Goal: Communication & Community: Participate in discussion

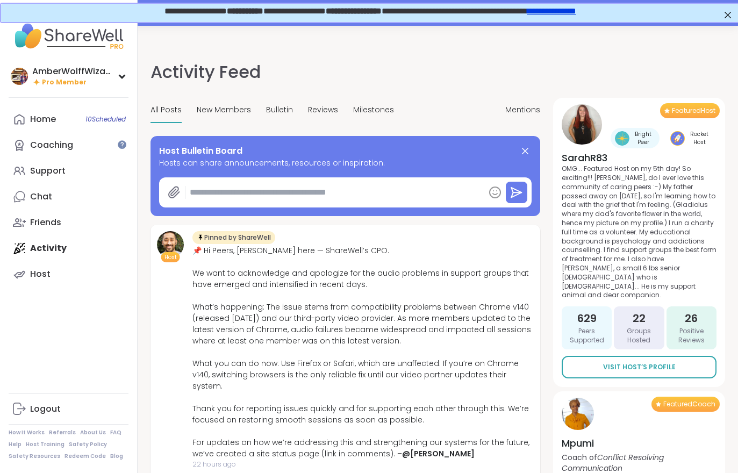
click at [39, 146] on div "Coaching" at bounding box center [51, 145] width 43 height 12
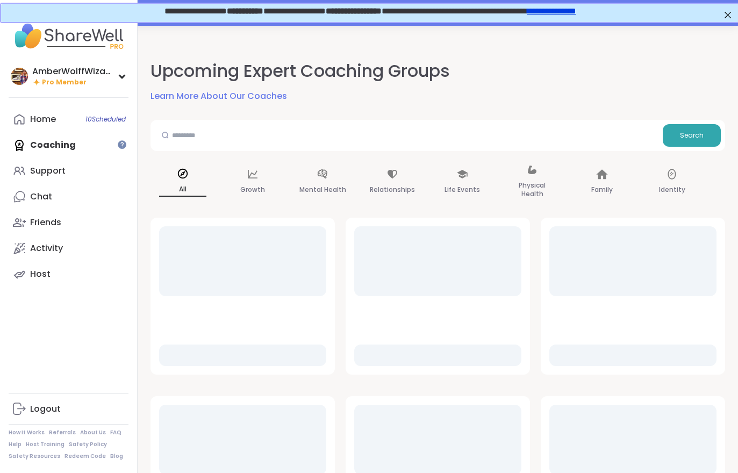
click at [41, 173] on div "Support" at bounding box center [47, 171] width 35 height 12
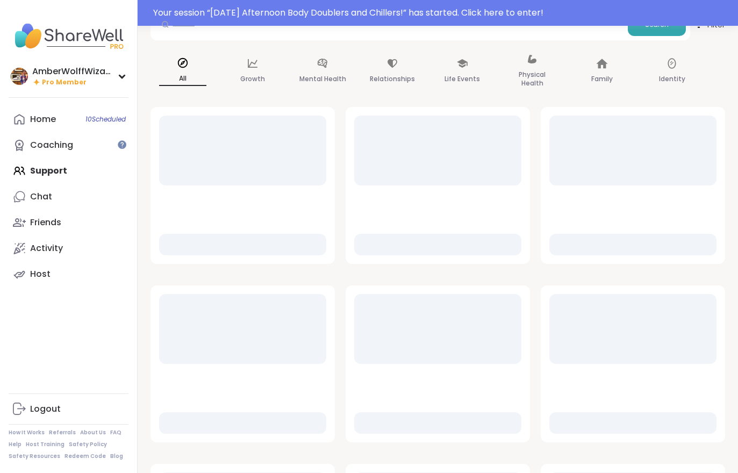
scroll to position [106, 0]
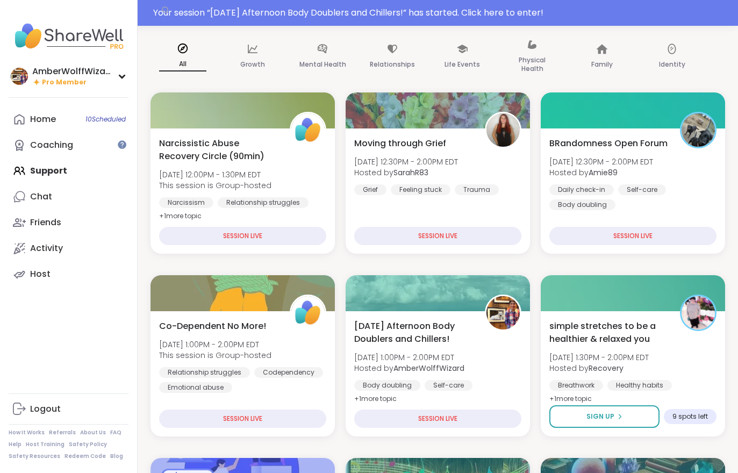
click at [691, 189] on div "Daily check-in Self-care Body doubling" at bounding box center [632, 197] width 167 height 26
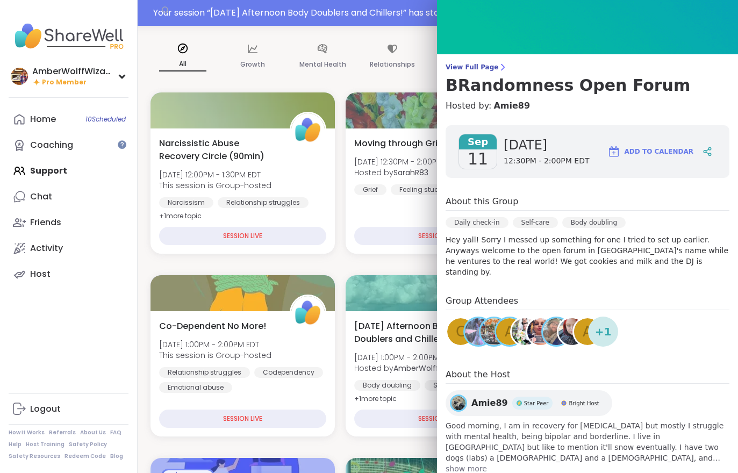
scroll to position [31, 0]
click at [55, 380] on div "AmberWolffWizard Pro Member Profile Membership Settings Help Home 10 Scheduled …" at bounding box center [69, 236] width 138 height 473
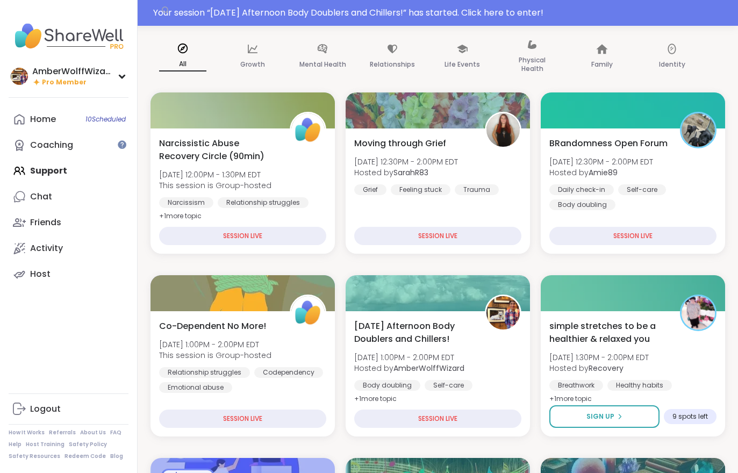
click at [482, 335] on div "[DATE] Afternoon Body Doublers and Chillers! [DATE] 1:00PM - 2:00PM EDT Hosted …" at bounding box center [437, 363] width 167 height 86
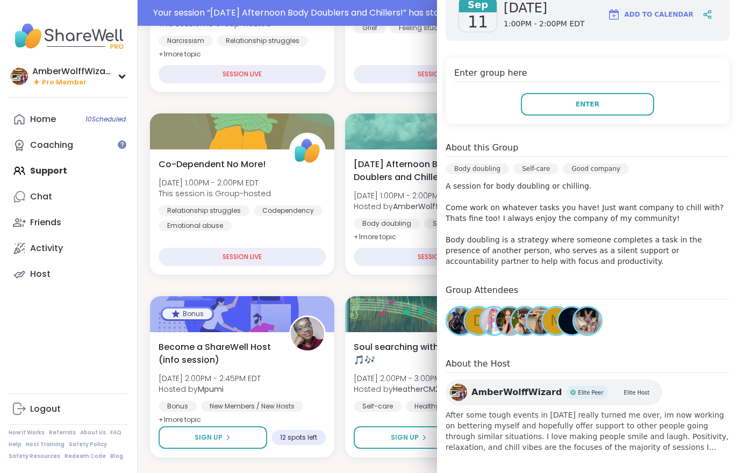
scroll to position [188, 0]
click at [602, 124] on div "Enter group here Enter" at bounding box center [588, 92] width 284 height 66
click at [609, 112] on button "Enter" at bounding box center [587, 105] width 133 height 23
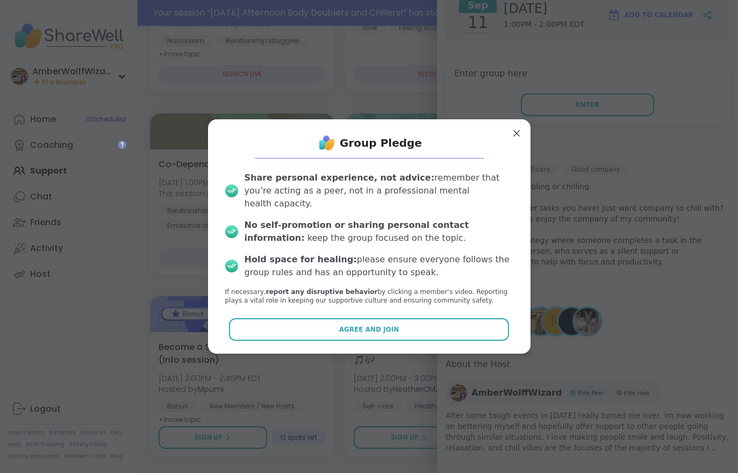
click at [421, 327] on button "Agree and Join" at bounding box center [369, 329] width 280 height 23
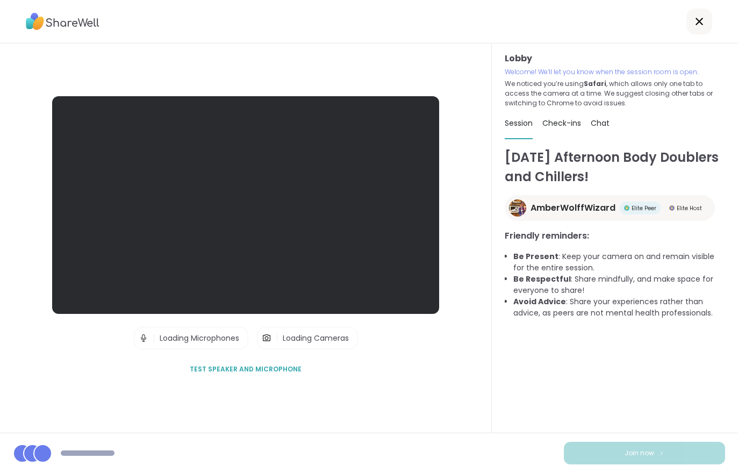
scroll to position [10, 0]
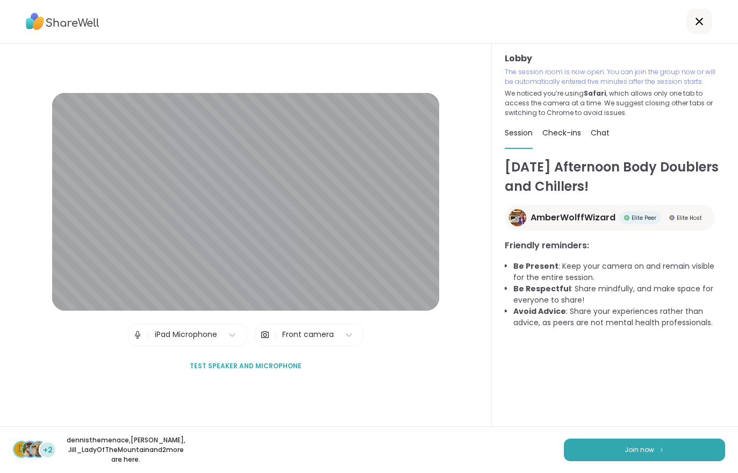
click at [661, 454] on button "Join now" at bounding box center [644, 450] width 161 height 23
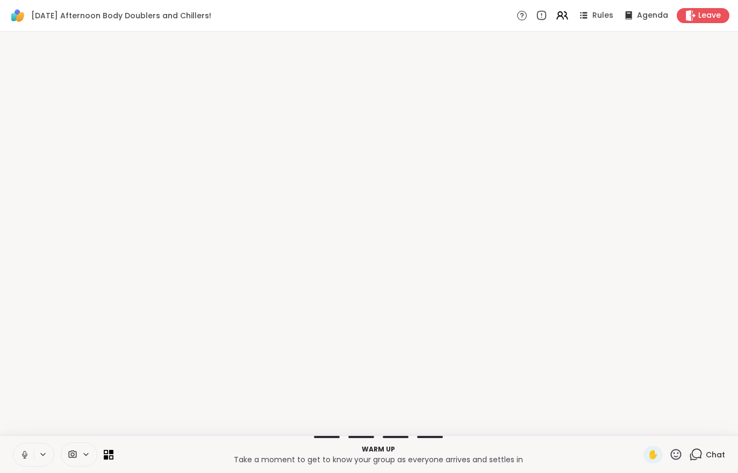
scroll to position [0, 0]
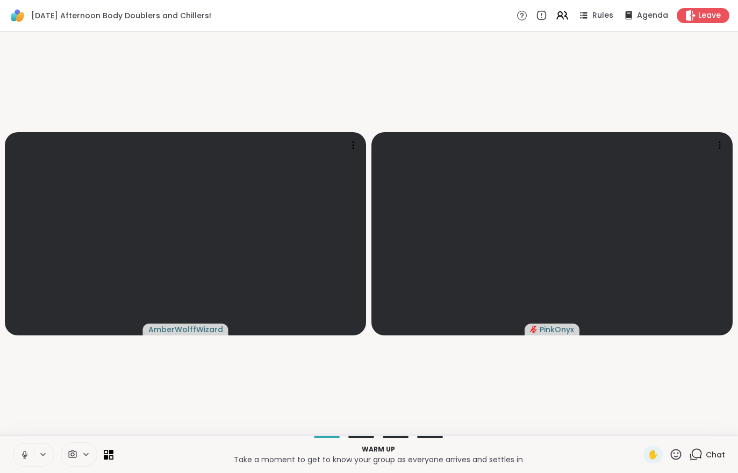
click at [25, 451] on icon at bounding box center [24, 453] width 3 height 5
click at [25, 452] on icon at bounding box center [24, 452] width 3 height 4
click at [23, 444] on button at bounding box center [23, 455] width 20 height 23
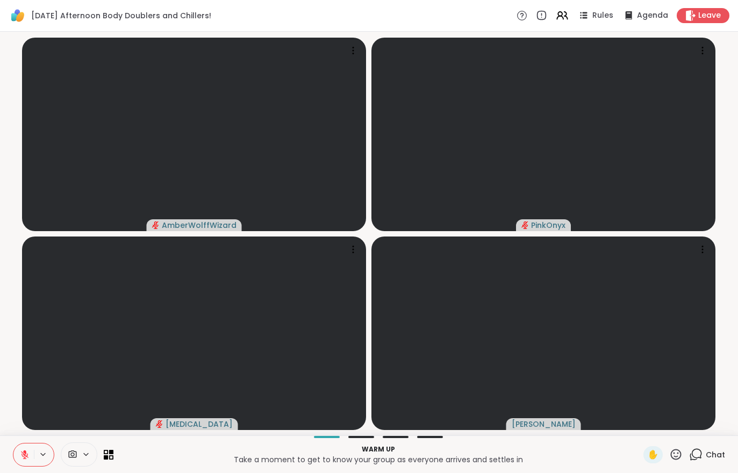
click at [22, 464] on button at bounding box center [23, 455] width 20 height 23
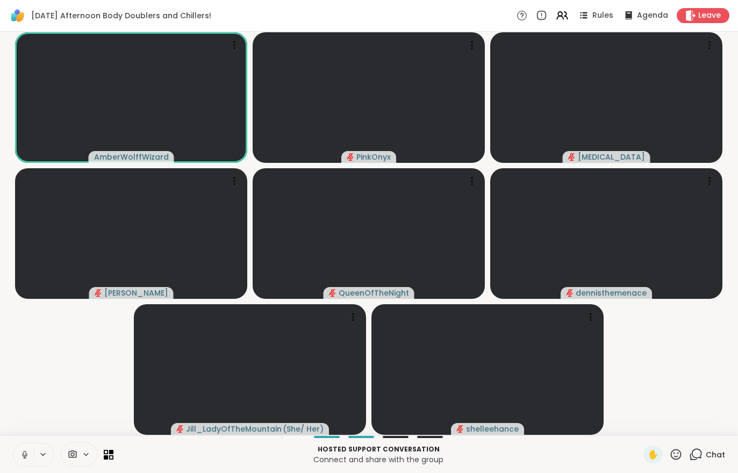
click at [80, 122] on video at bounding box center [131, 97] width 232 height 131
click at [99, 99] on div "View Profile" at bounding box center [121, 95] width 83 height 17
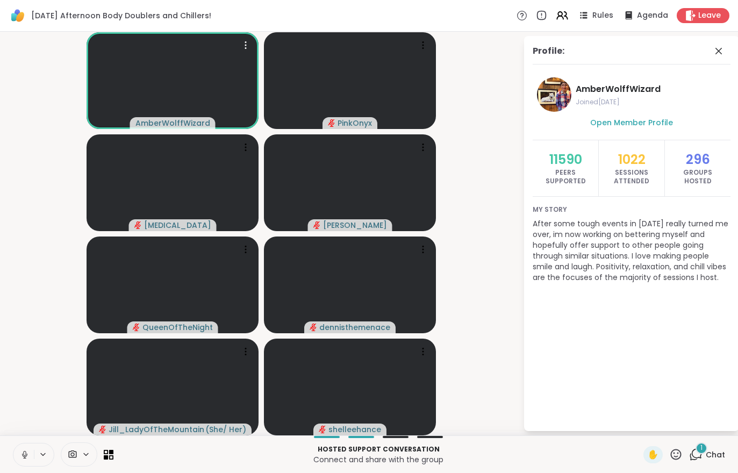
click at [706, 463] on div "1 Chat" at bounding box center [707, 454] width 36 height 17
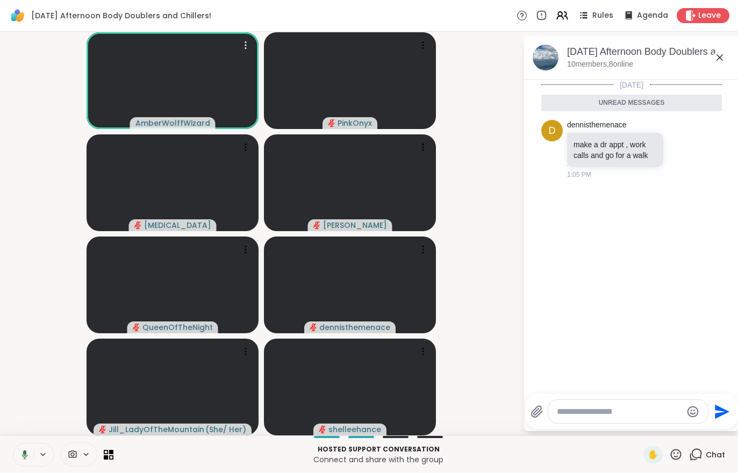
click at [704, 462] on div "Chat" at bounding box center [707, 454] width 36 height 17
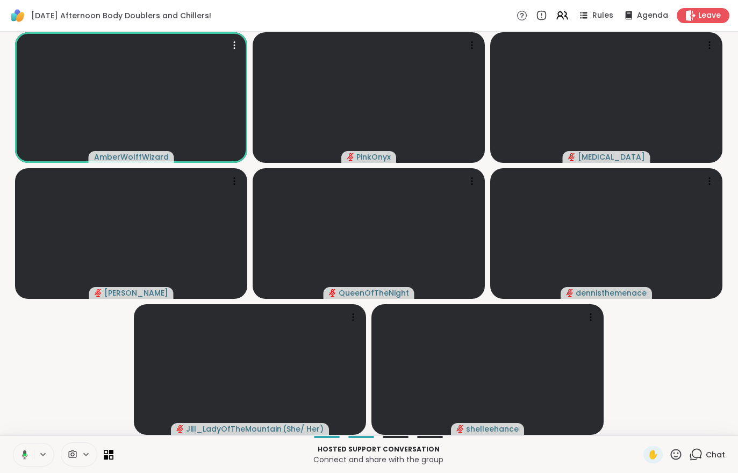
click at [722, 455] on span "Chat" at bounding box center [715, 454] width 19 height 11
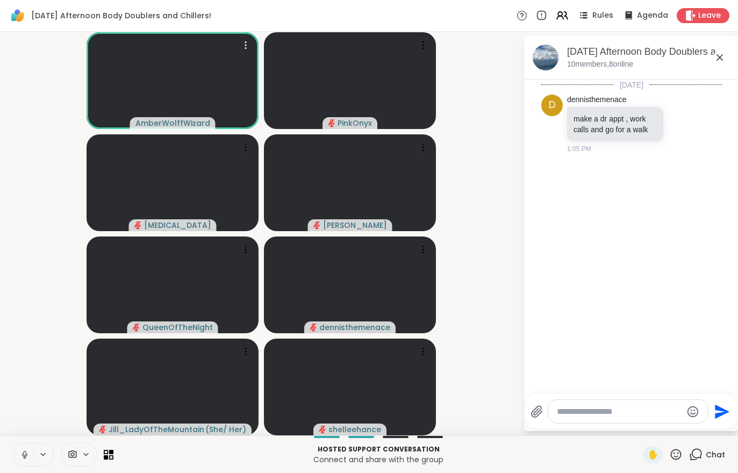
click at [716, 452] on span "Chat" at bounding box center [715, 454] width 19 height 11
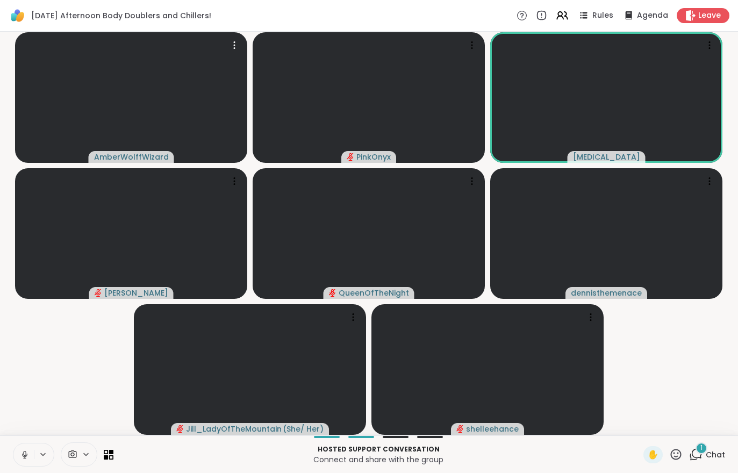
click at [705, 462] on div "1 Chat" at bounding box center [707, 454] width 36 height 17
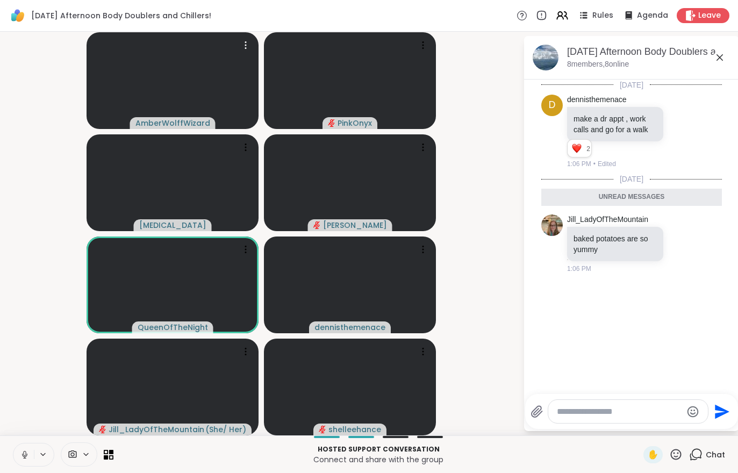
click at [714, 463] on div "Chat" at bounding box center [707, 454] width 36 height 17
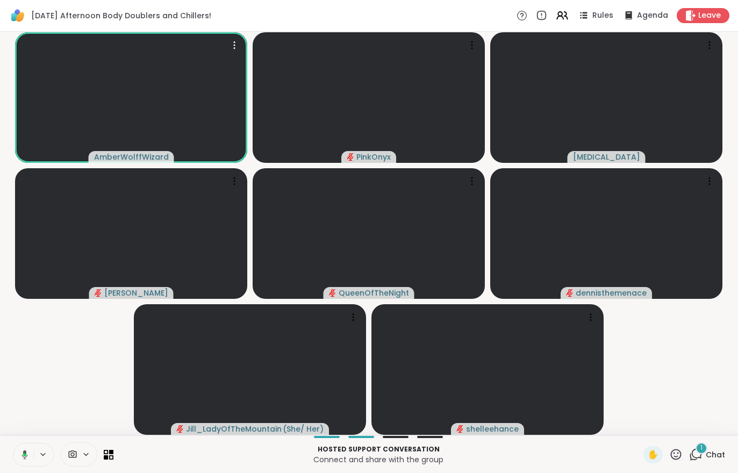
click at [724, 450] on span "Chat" at bounding box center [715, 454] width 19 height 11
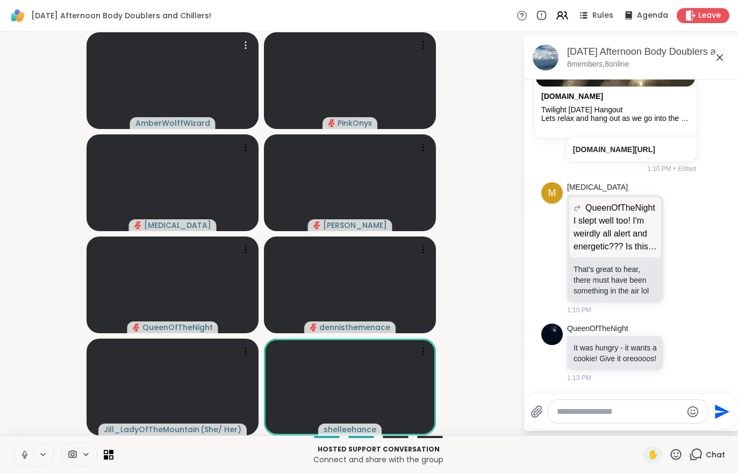
scroll to position [945, 0]
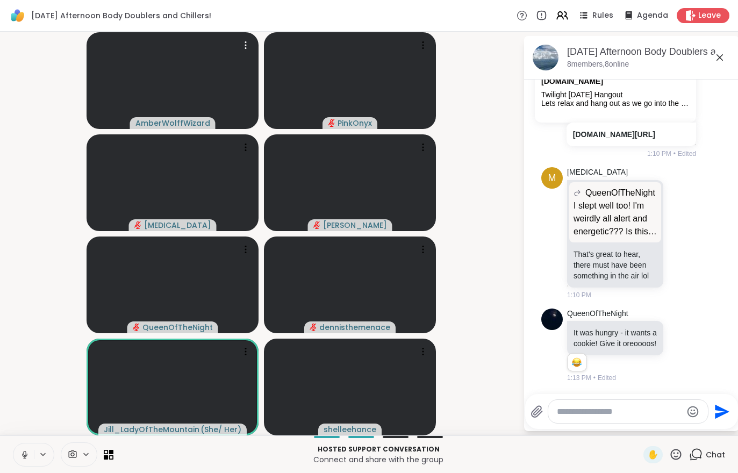
click at [22, 444] on button at bounding box center [23, 455] width 20 height 23
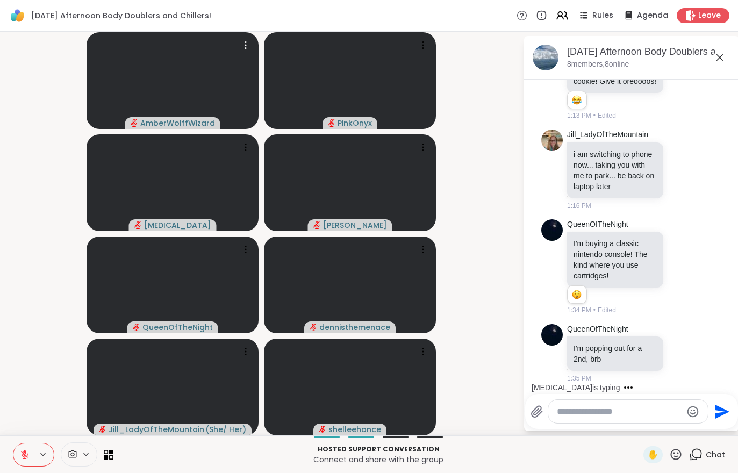
scroll to position [1274, 0]
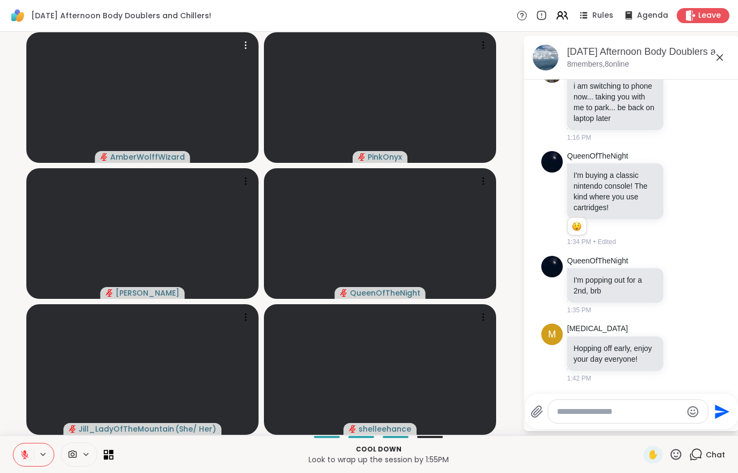
click at [21, 450] on icon at bounding box center [25, 455] width 10 height 10
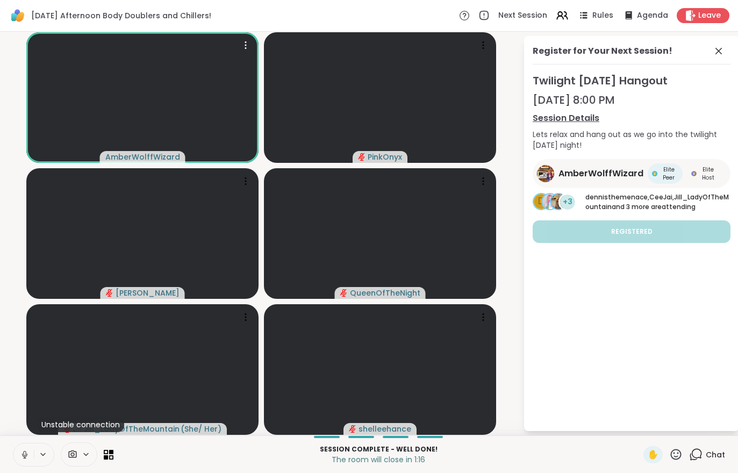
click at [713, 16] on span "Leave" at bounding box center [709, 15] width 23 height 11
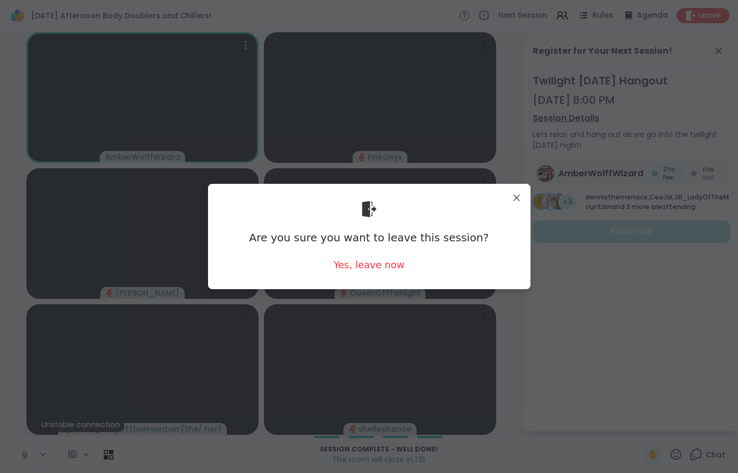
click at [380, 272] on div "Yes, leave now" at bounding box center [368, 264] width 71 height 13
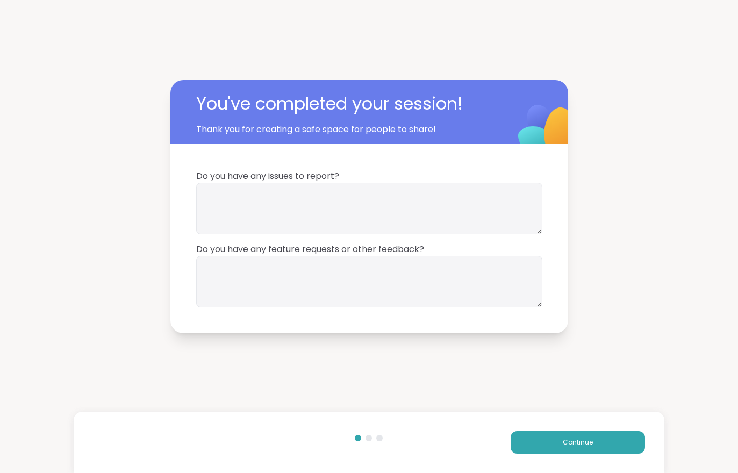
click at [588, 446] on span "Continue" at bounding box center [578, 443] width 30 height 10
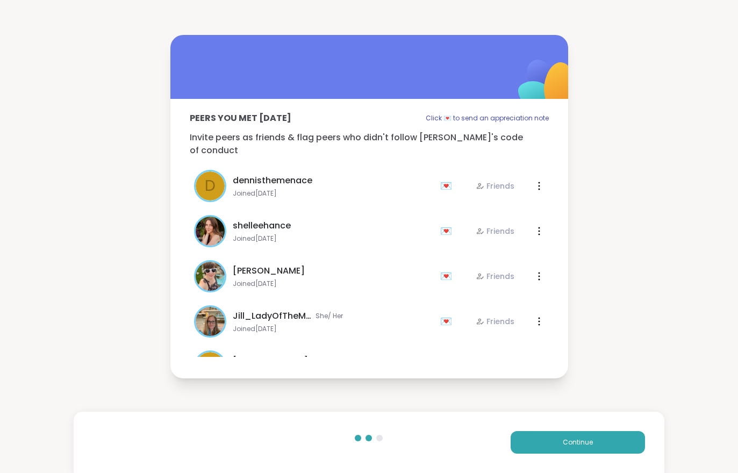
click at [587, 446] on span "Continue" at bounding box center [578, 443] width 30 height 10
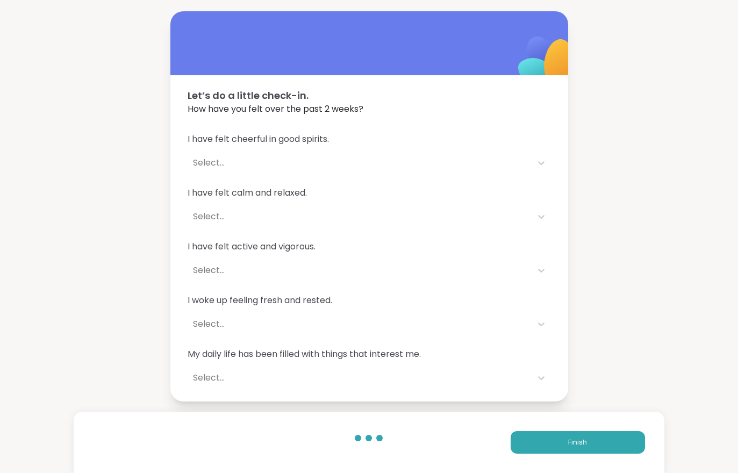
click at [577, 439] on span "Finish" at bounding box center [577, 443] width 19 height 10
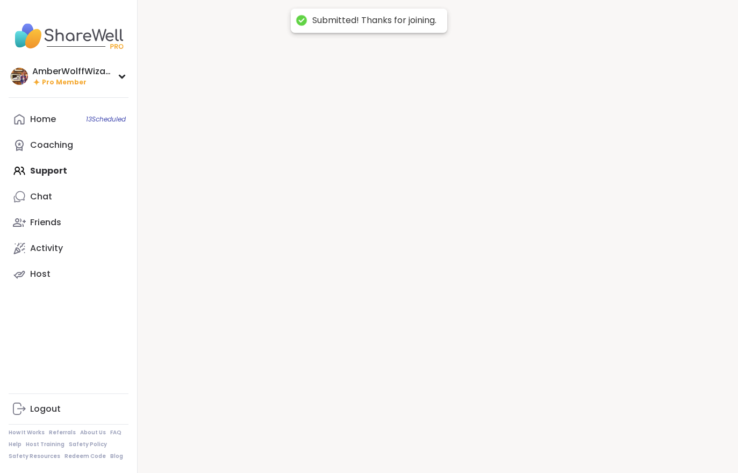
click at [577, 439] on div at bounding box center [438, 236] width 601 height 473
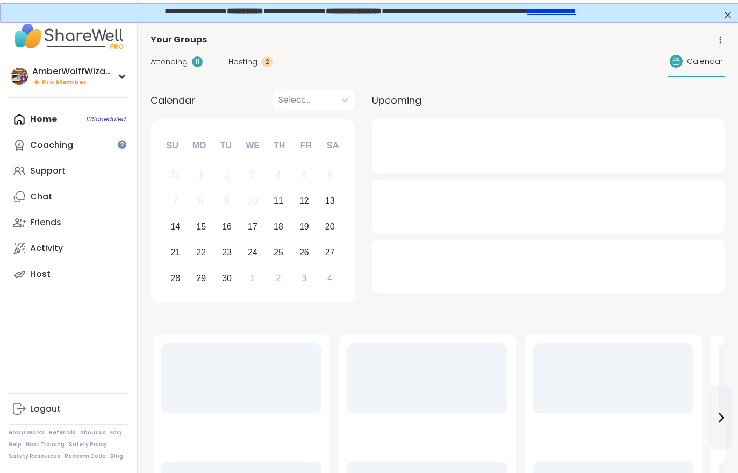
click at [37, 176] on div "Support" at bounding box center [47, 171] width 35 height 12
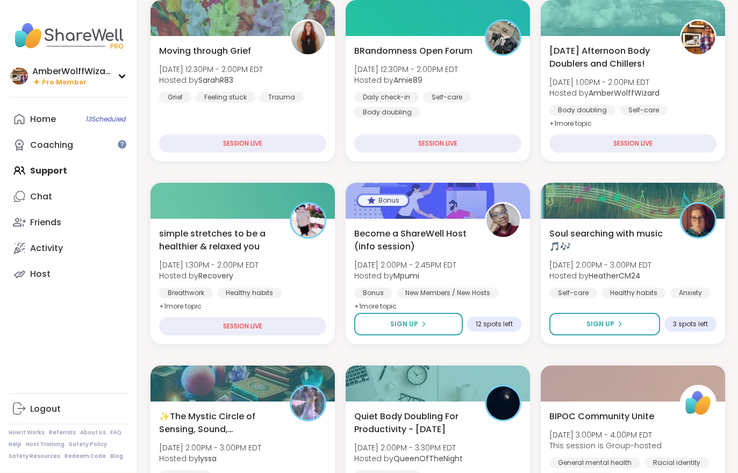
scroll to position [173, 0]
click at [170, 314] on div "simple stretches to be a healthier & relaxed you Thu, Sep 11 | 1:30PM - 2:00PM …" at bounding box center [243, 281] width 184 height 125
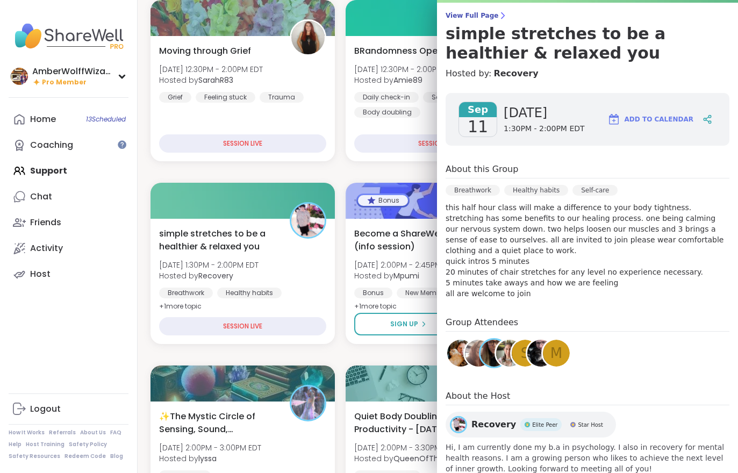
scroll to position [83, 0]
click at [58, 330] on div "AmberWolffWizard Pro Member Profile Membership Settings Help Home 13 Scheduled …" at bounding box center [69, 236] width 138 height 473
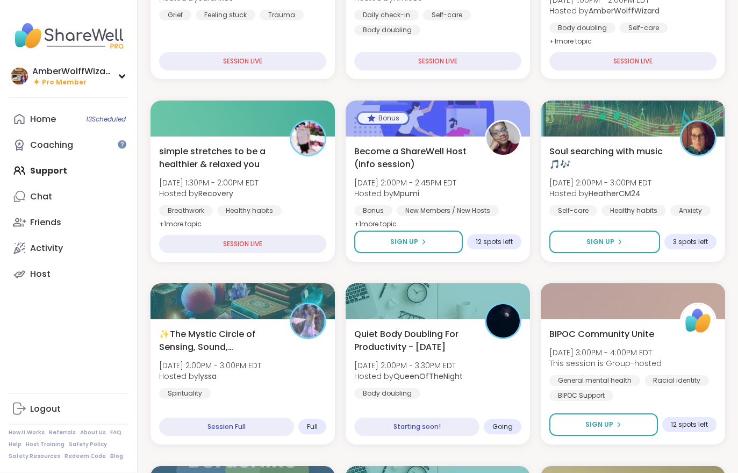
scroll to position [255, 0]
click at [475, 362] on div "Quiet Body Doubling For Productivity - Thursday Thu, Sep 11 | 2:00PM - 3:30PM E…" at bounding box center [437, 363] width 167 height 71
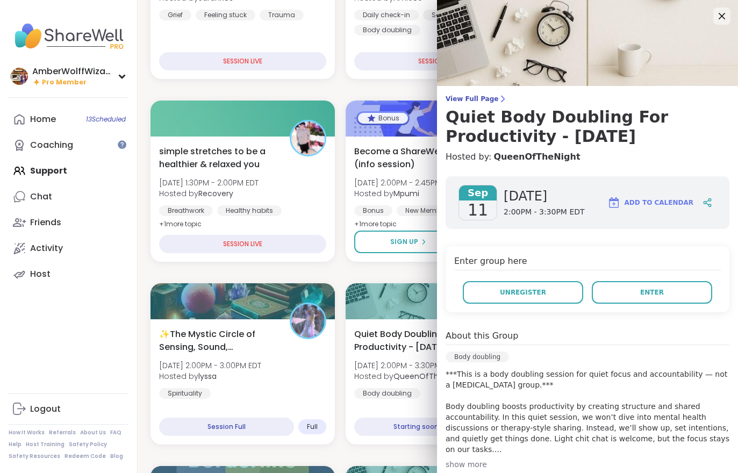
click at [658, 295] on span "Enter" at bounding box center [652, 293] width 24 height 10
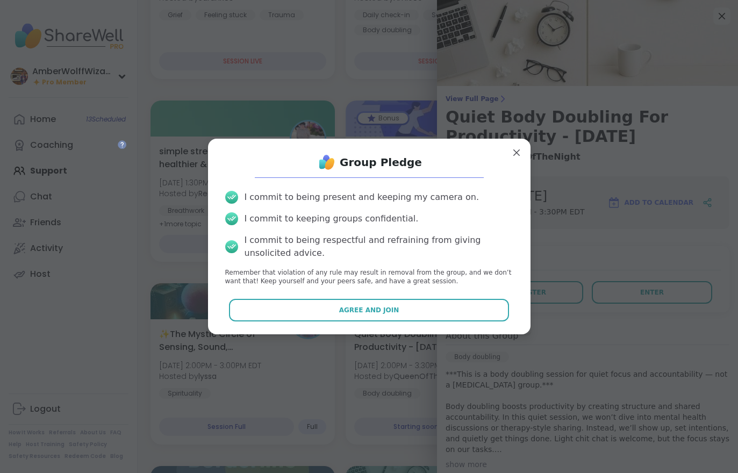
scroll to position [0, 0]
click at [237, 322] on button "Agree and Join" at bounding box center [369, 310] width 280 height 23
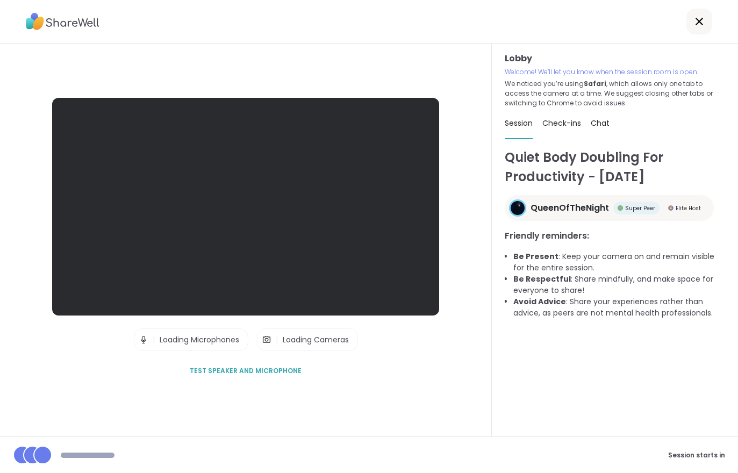
scroll to position [10, 0]
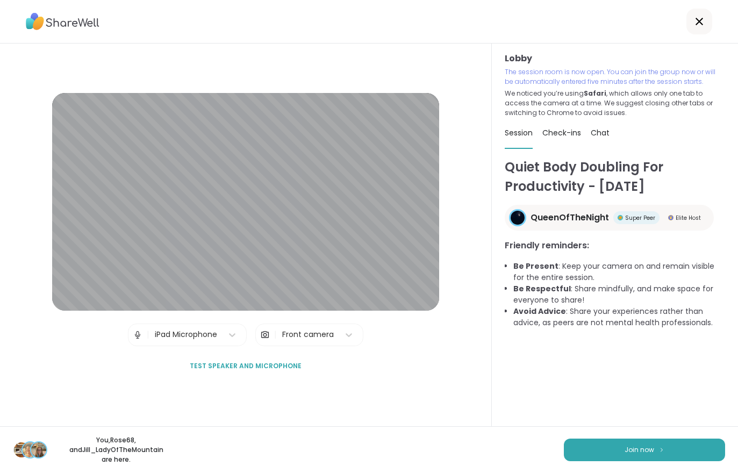
click at [609, 451] on button "Join now" at bounding box center [644, 450] width 161 height 23
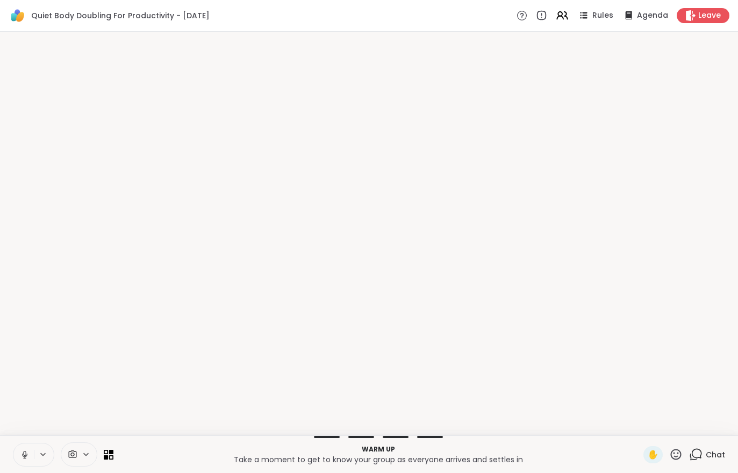
scroll to position [0, 0]
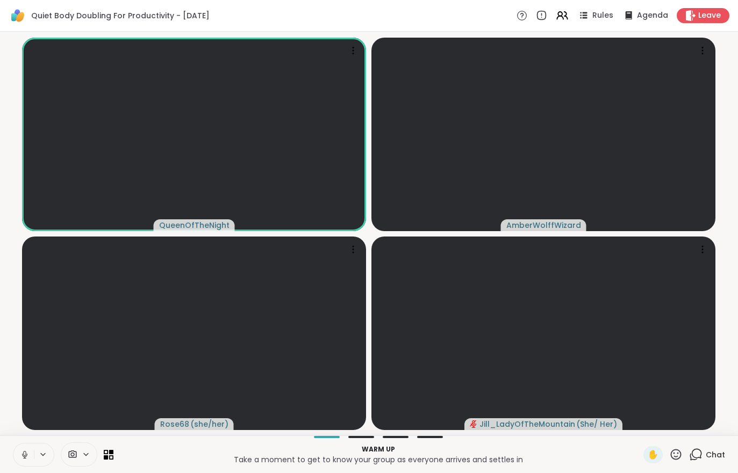
click at [708, 452] on span "Chat" at bounding box center [715, 454] width 19 height 11
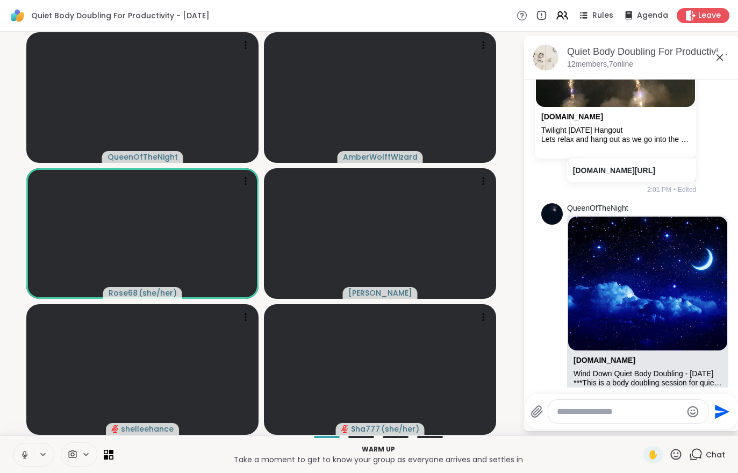
scroll to position [760, 0]
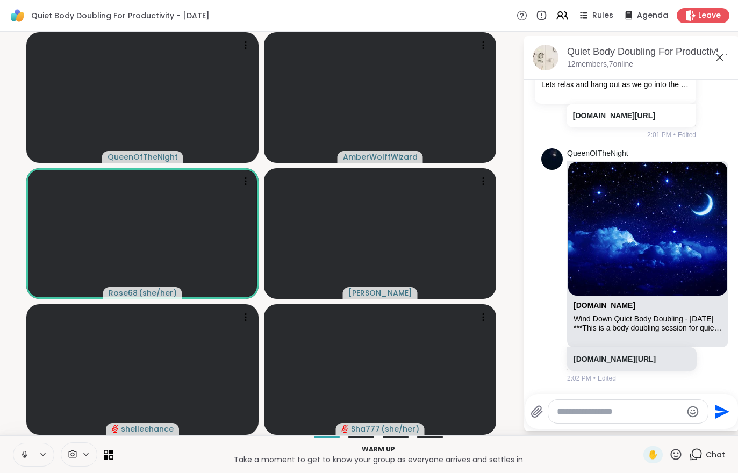
click at [24, 456] on icon at bounding box center [24, 454] width 5 height 3
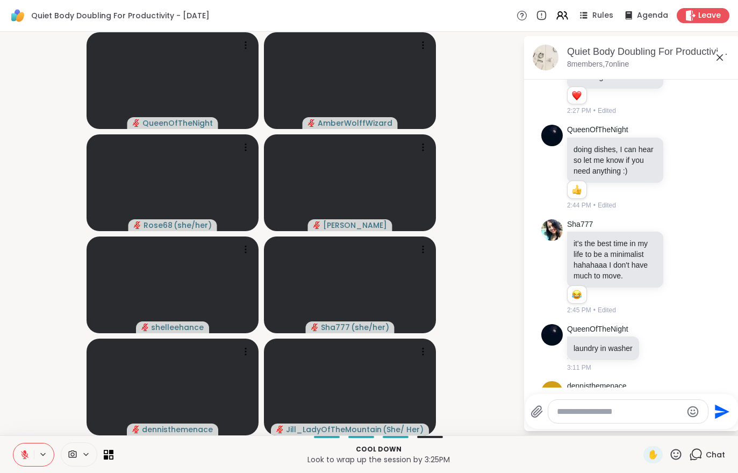
scroll to position [1352, 0]
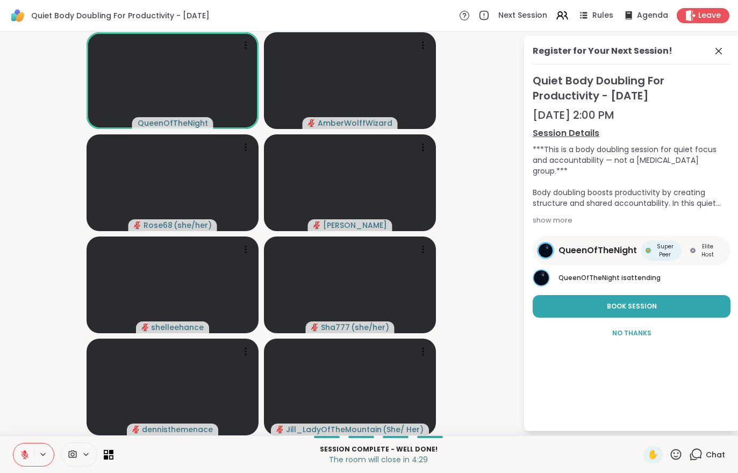
click at [21, 452] on icon at bounding box center [25, 455] width 10 height 10
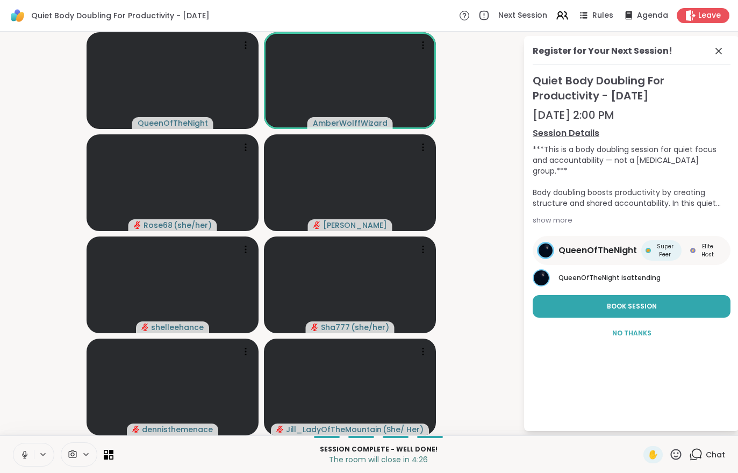
click at [703, 456] on icon at bounding box center [695, 454] width 13 height 13
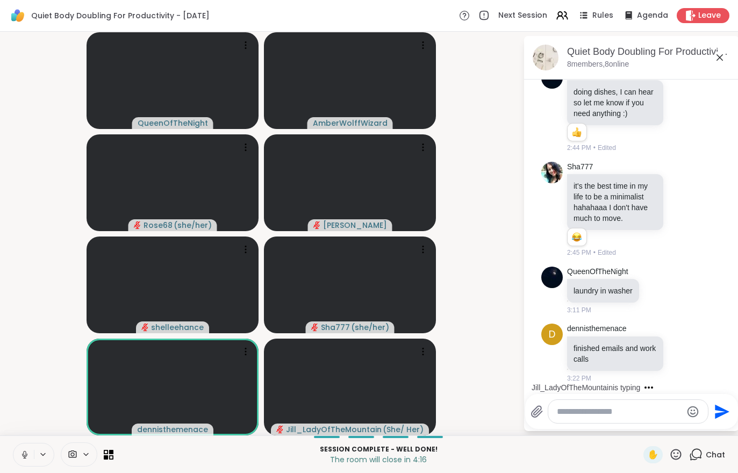
click at [17, 451] on button at bounding box center [23, 455] width 20 height 23
click at [698, 22] on div "Leave" at bounding box center [703, 15] width 53 height 15
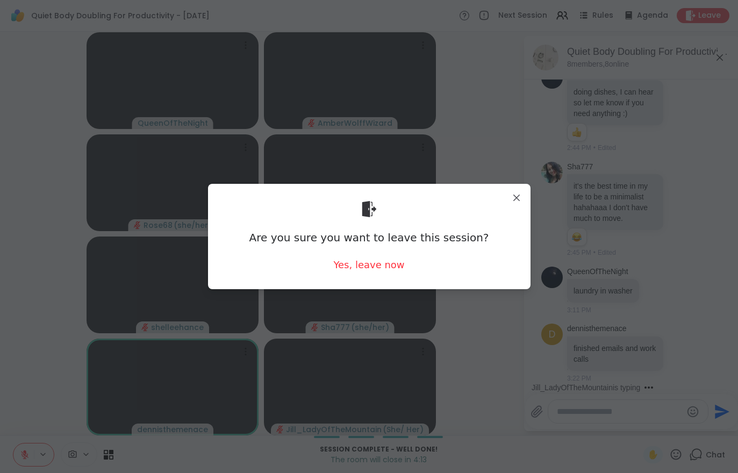
click at [360, 270] on div "Yes, leave now" at bounding box center [368, 264] width 71 height 13
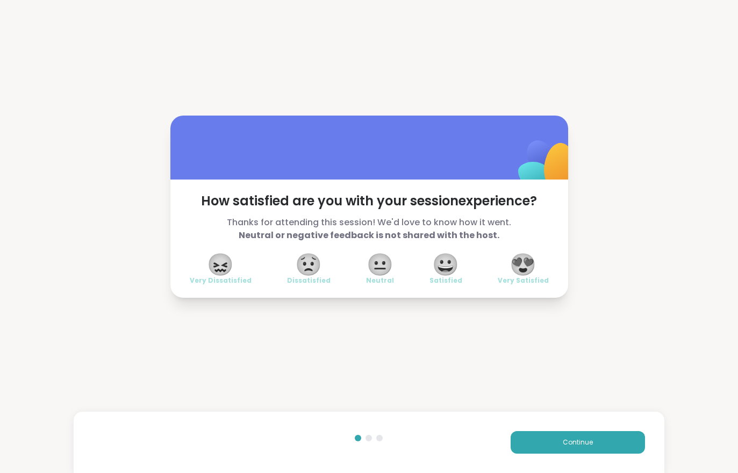
click at [560, 448] on button "Continue" at bounding box center [578, 442] width 134 height 23
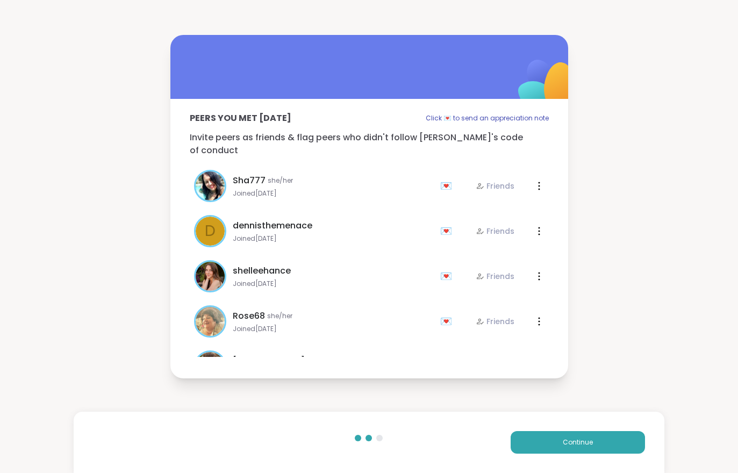
click at [560, 448] on button "Continue" at bounding box center [578, 442] width 134 height 23
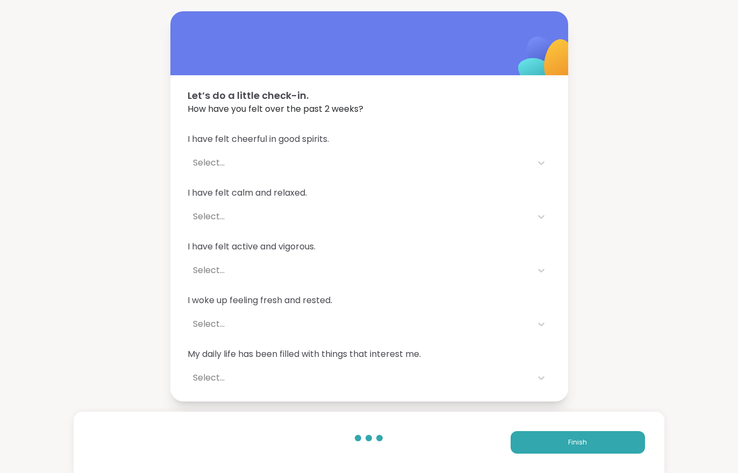
click at [560, 453] on button "Finish" at bounding box center [578, 442] width 134 height 23
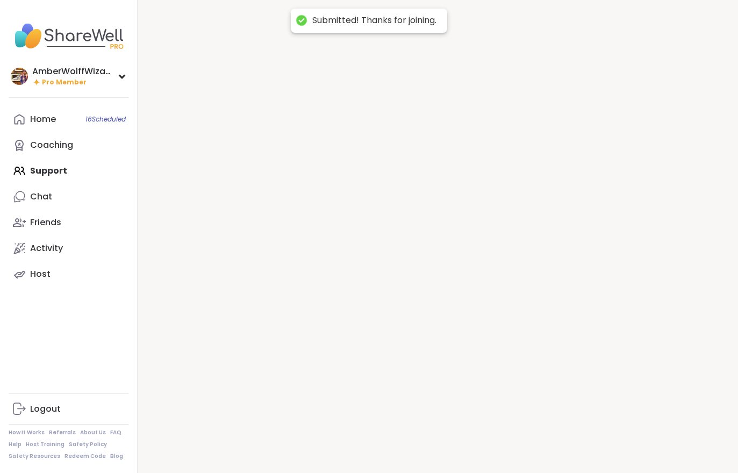
click at [563, 457] on div at bounding box center [438, 236] width 601 height 473
click at [564, 457] on div at bounding box center [438, 236] width 601 height 473
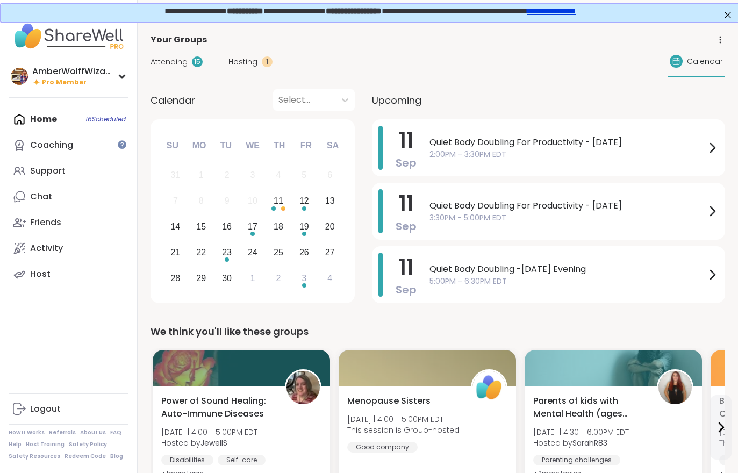
click at [240, 60] on span "Hosting" at bounding box center [242, 61] width 29 height 11
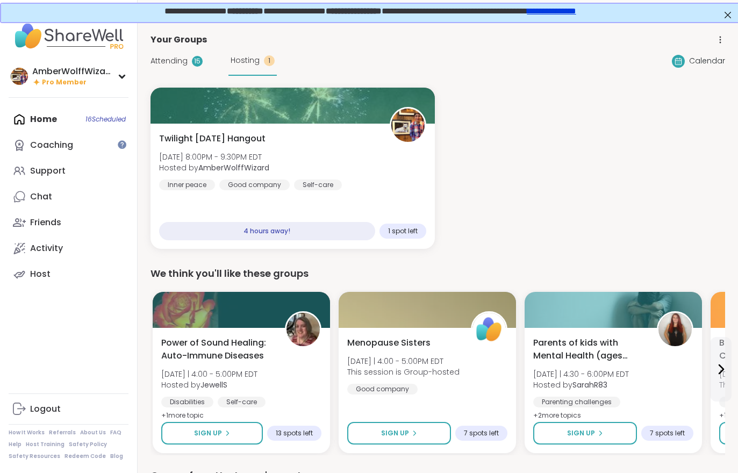
click at [174, 73] on div "Attending 15 Hosting 1" at bounding box center [214, 61] width 126 height 30
click at [242, 153] on span "Thu, Sep 11 | 8:00PM - 9:30PM EDT" at bounding box center [214, 157] width 110 height 11
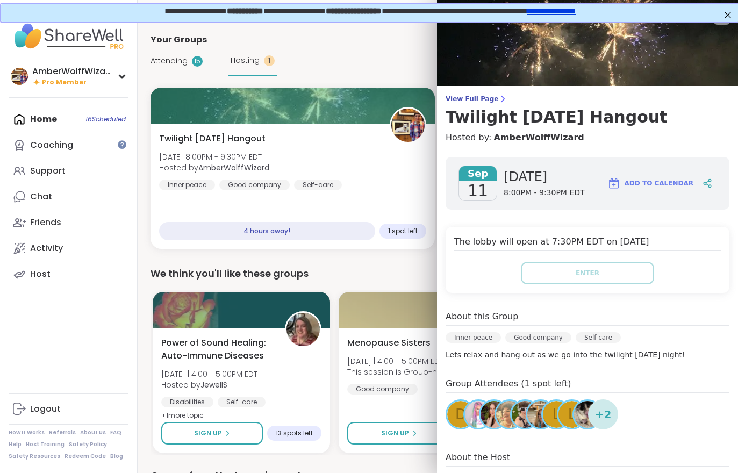
click at [480, 98] on span "View Full Page" at bounding box center [588, 99] width 284 height 9
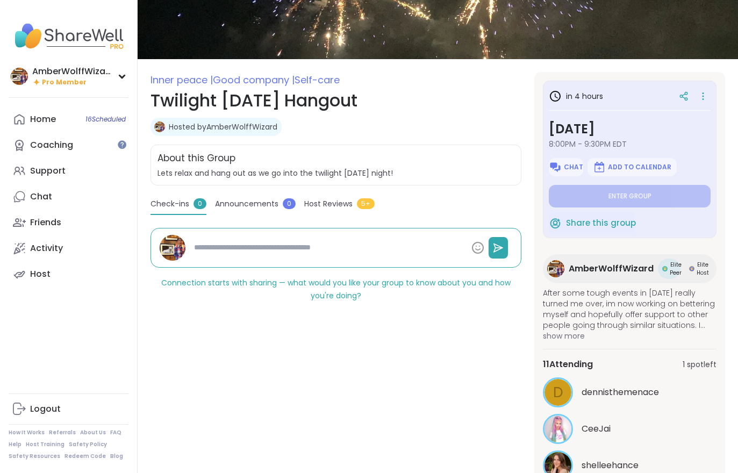
scroll to position [138, 0]
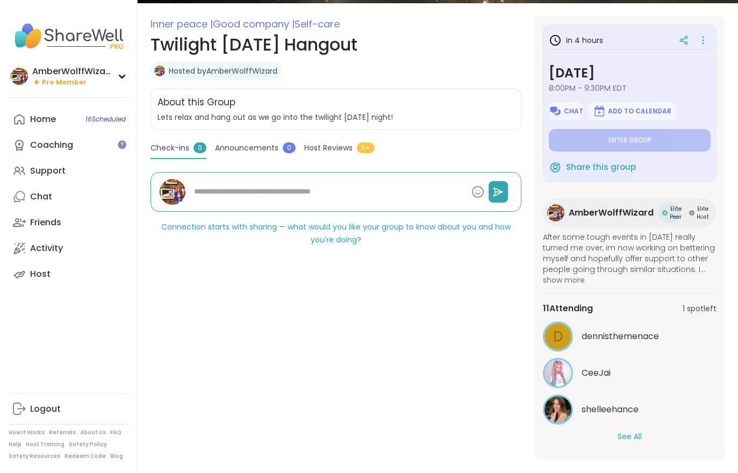
click at [638, 438] on button "See All" at bounding box center [630, 436] width 24 height 11
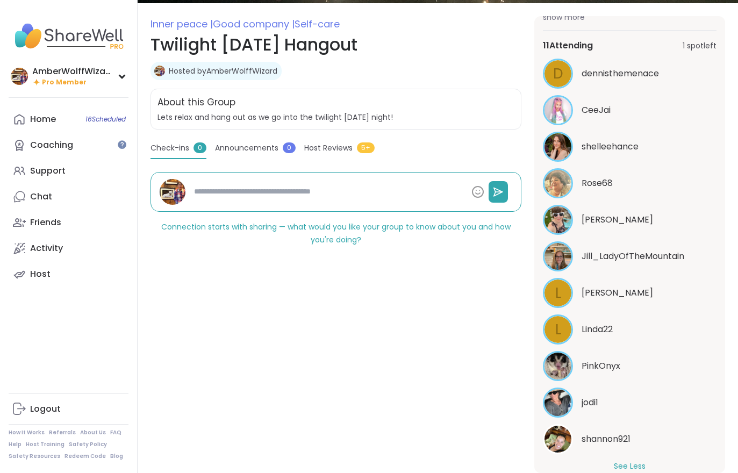
scroll to position [262, 0]
click at [51, 112] on link "Home 16 Scheduled" at bounding box center [69, 119] width 120 height 26
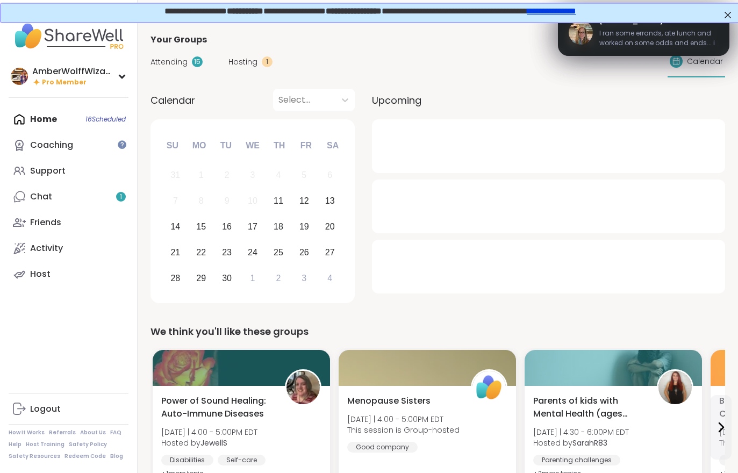
click at [193, 67] on div "Attending 15" at bounding box center [177, 61] width 52 height 11
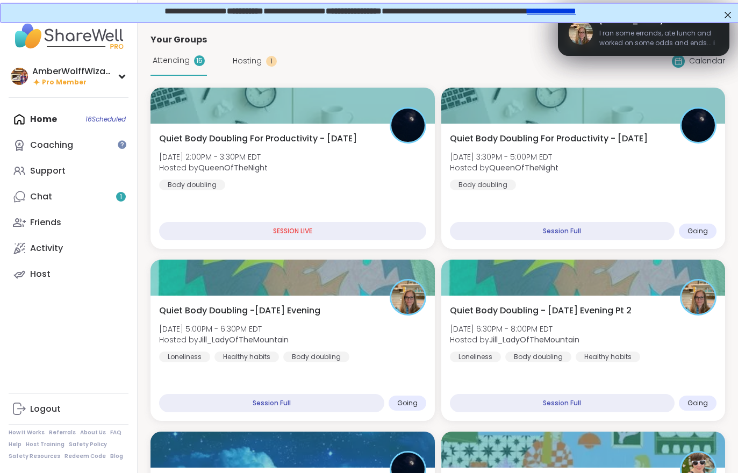
click at [545, 191] on div "Quiet Body Doubling For Productivity - Thursday Thu, Sep 11 | 3:30PM - 5:00PM E…" at bounding box center [583, 186] width 284 height 125
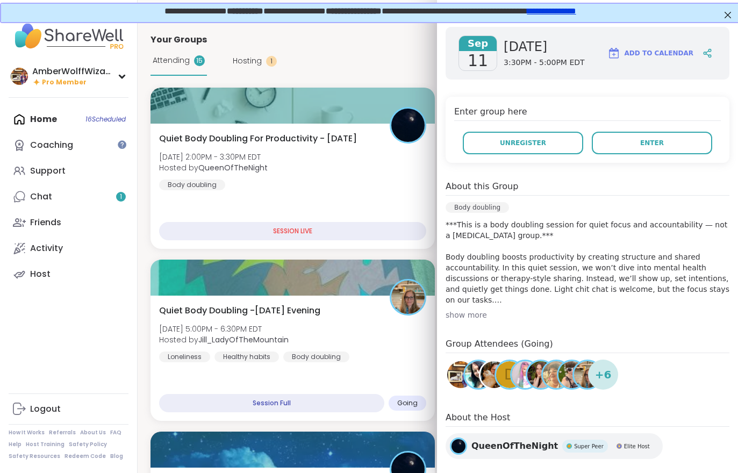
scroll to position [149, 0]
click at [651, 145] on span "Enter" at bounding box center [652, 144] width 24 height 10
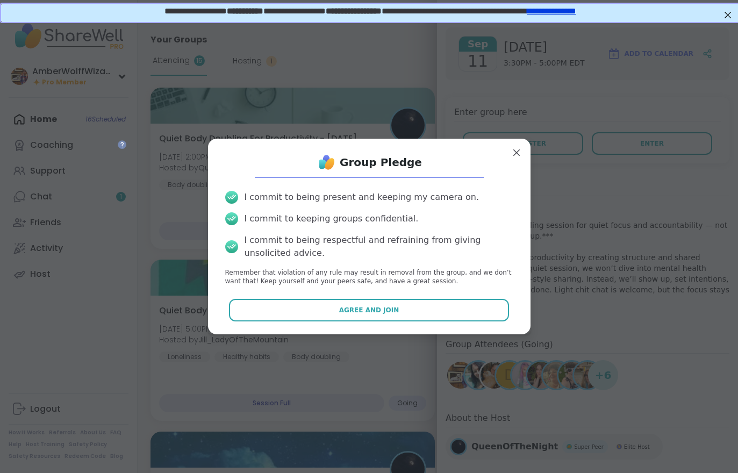
click at [428, 322] on button "Agree and Join" at bounding box center [369, 310] width 280 height 23
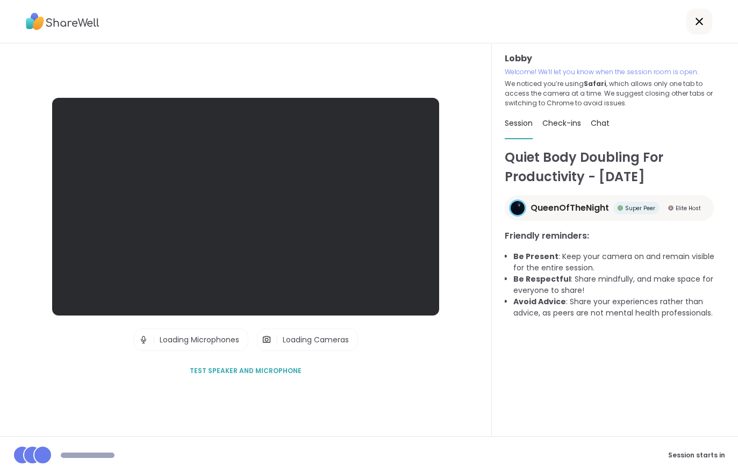
scroll to position [12, 0]
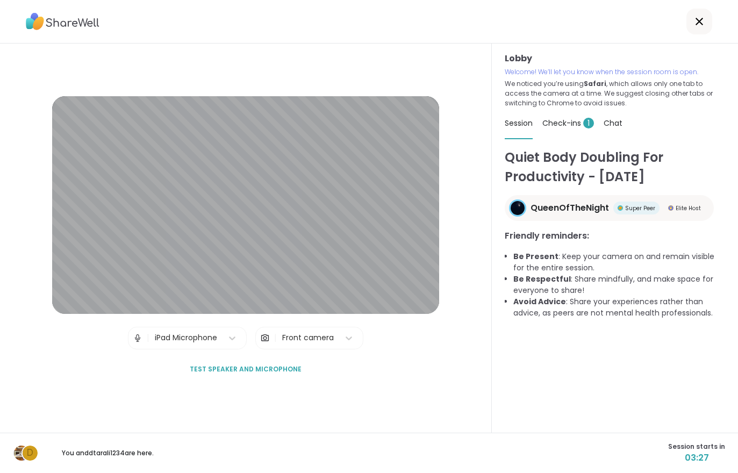
click at [568, 108] on div "Check-ins 1" at bounding box center [568, 123] width 52 height 30
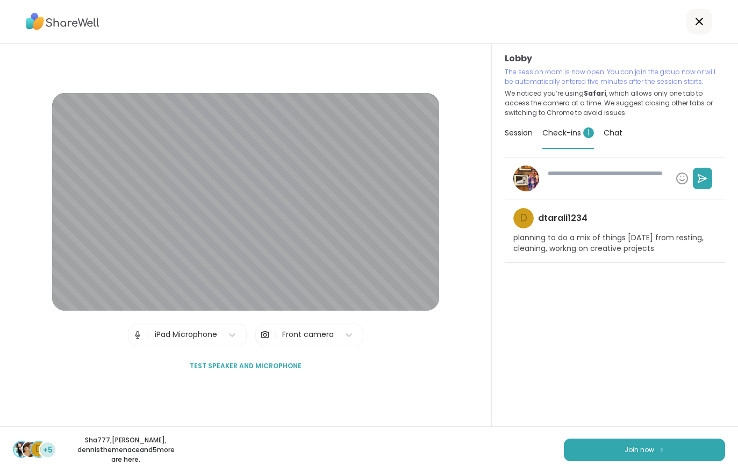
click at [626, 461] on button "Join now" at bounding box center [644, 450] width 161 height 23
type textarea "*"
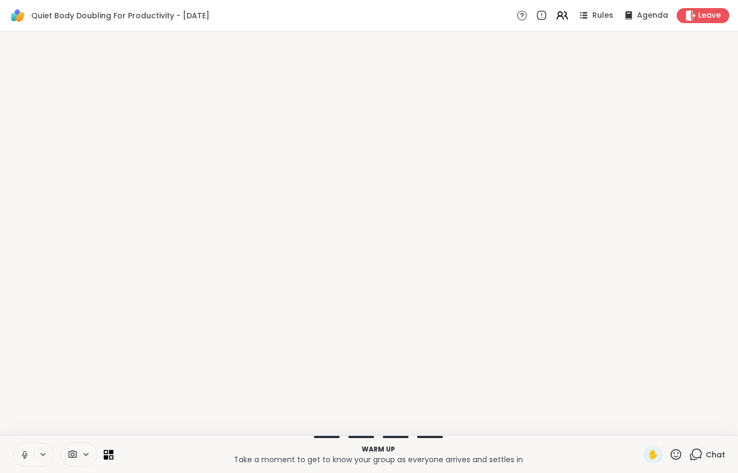
scroll to position [0, 0]
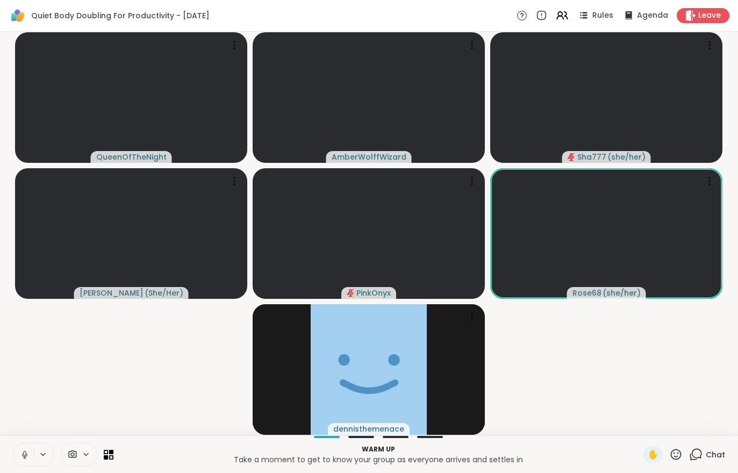
click at [699, 454] on icon at bounding box center [695, 454] width 13 height 13
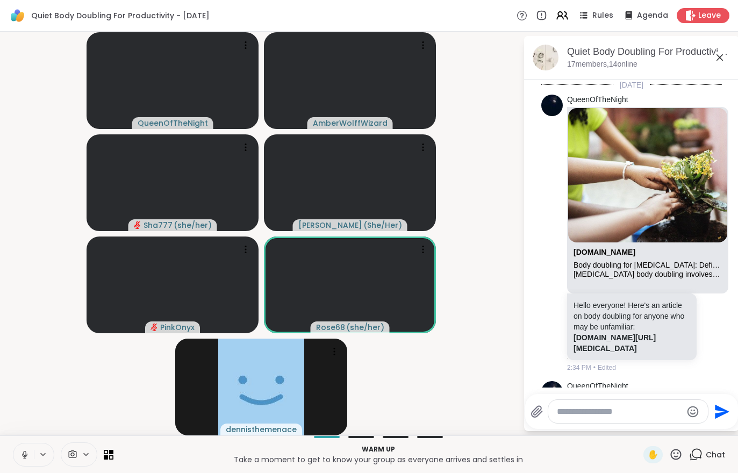
scroll to position [1160, 0]
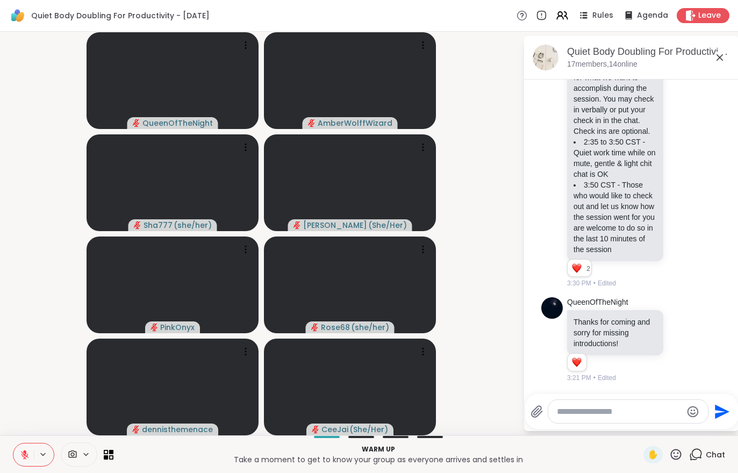
click at [20, 462] on button at bounding box center [23, 455] width 20 height 23
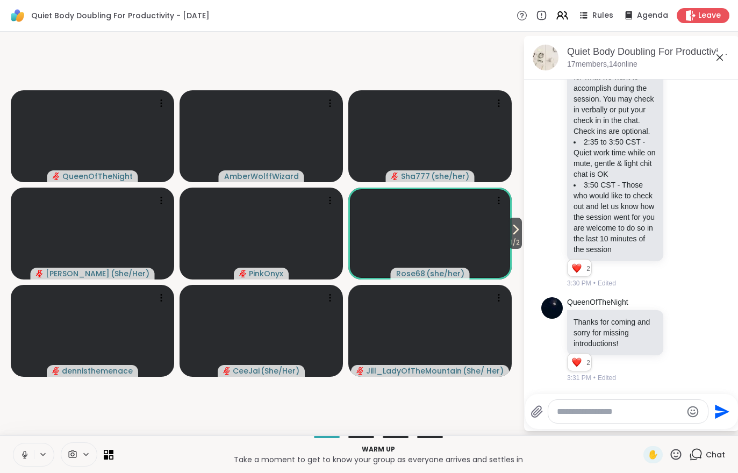
click at [516, 234] on icon at bounding box center [515, 229] width 13 height 13
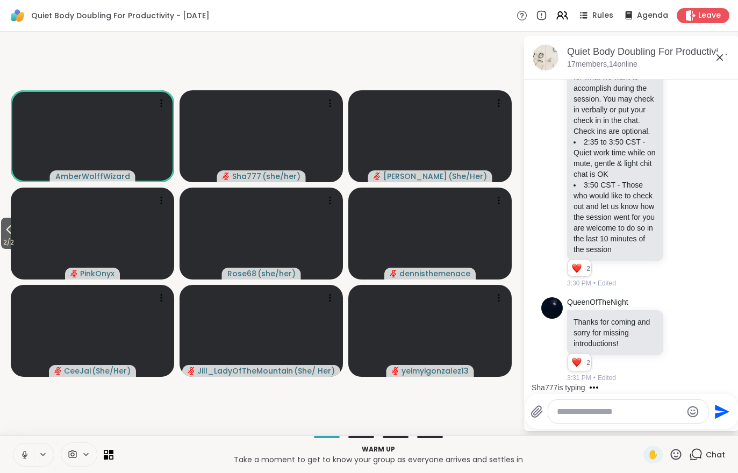
click at [13, 230] on icon at bounding box center [8, 229] width 13 height 13
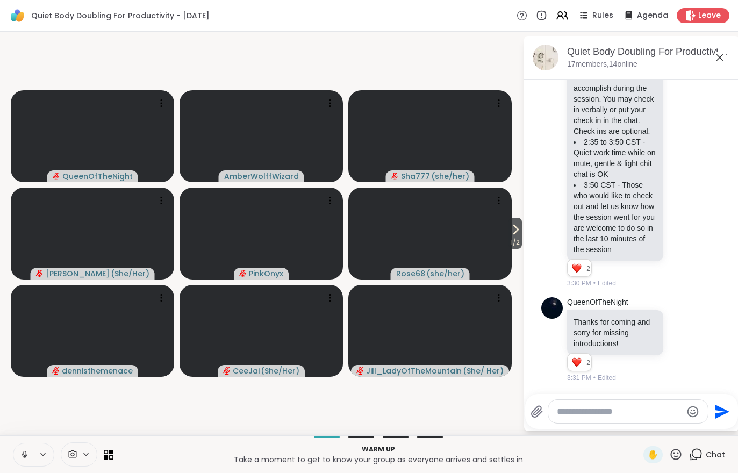
click at [520, 237] on span "1 / 2" at bounding box center [515, 242] width 13 height 13
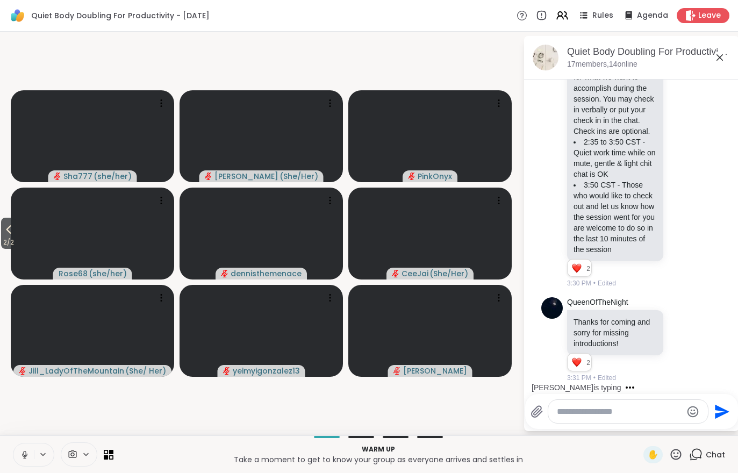
click at [559, 11] on icon at bounding box center [562, 15] width 13 height 13
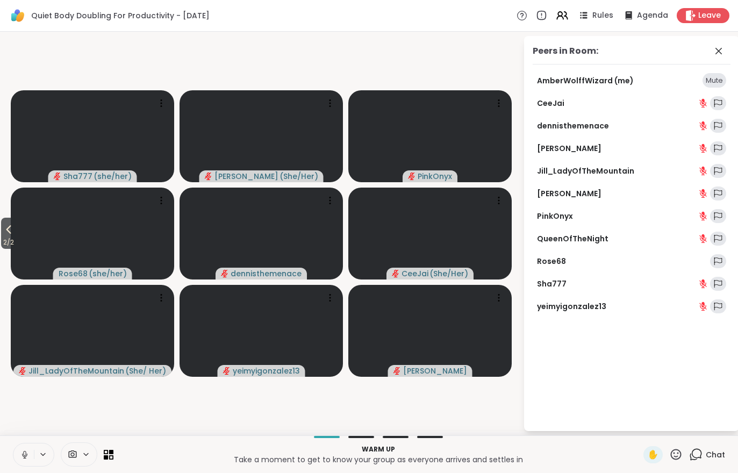
click at [2, 227] on button "2 / 2" at bounding box center [8, 233] width 15 height 31
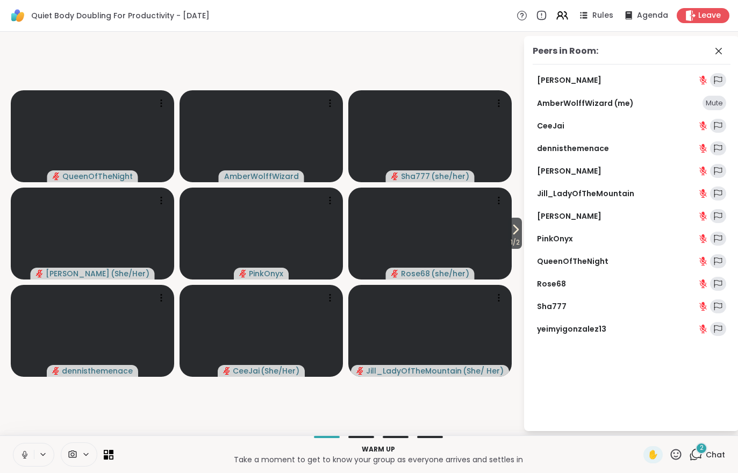
click at [706, 447] on div "2" at bounding box center [702, 448] width 12 height 12
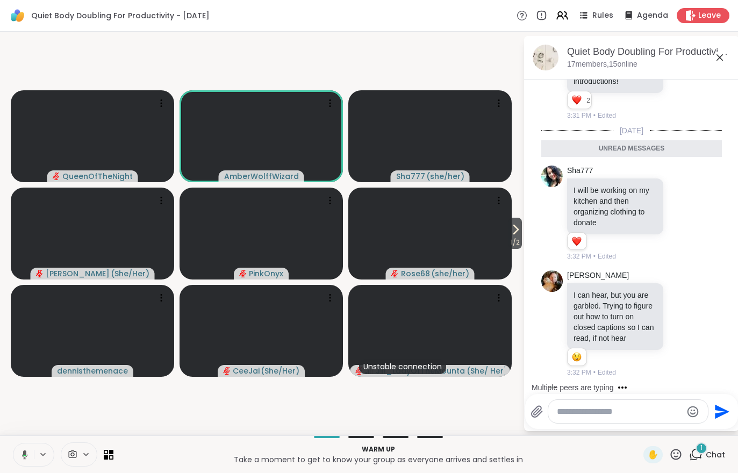
scroll to position [1458, 0]
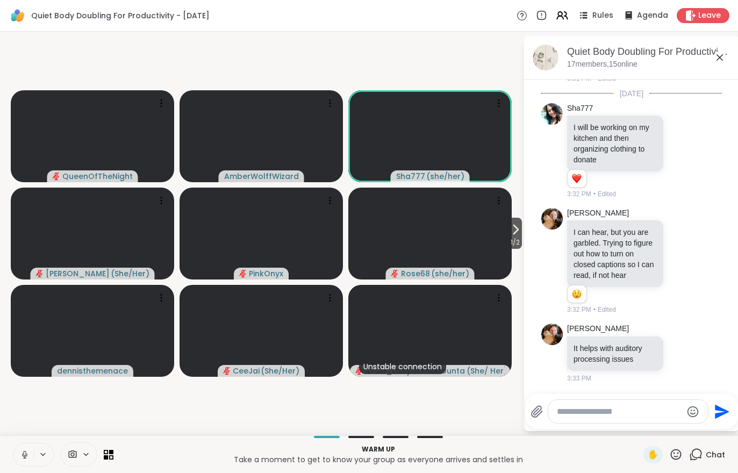
click at [515, 224] on icon at bounding box center [515, 229] width 13 height 13
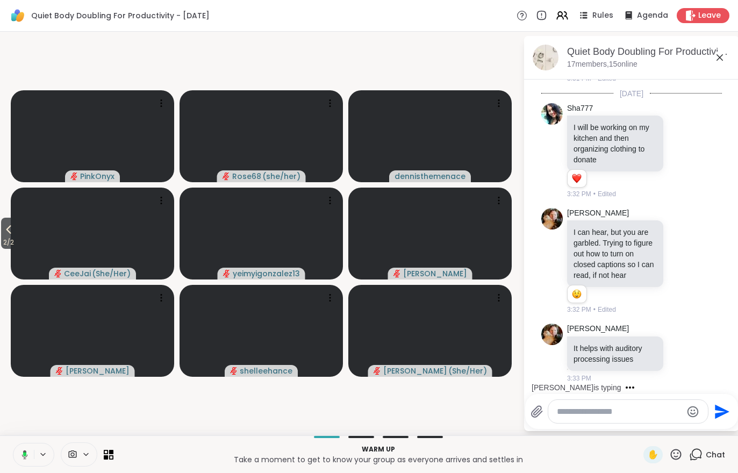
click at [2, 225] on button "2 / 2" at bounding box center [8, 233] width 15 height 31
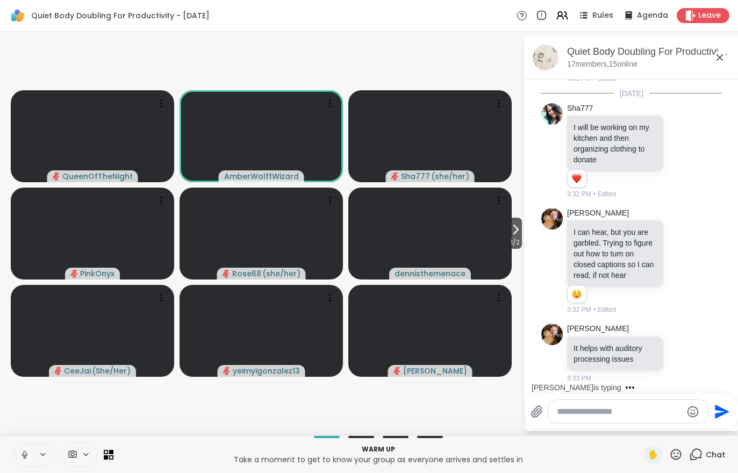
click at [511, 241] on span "1 / 2" at bounding box center [515, 242] width 13 height 13
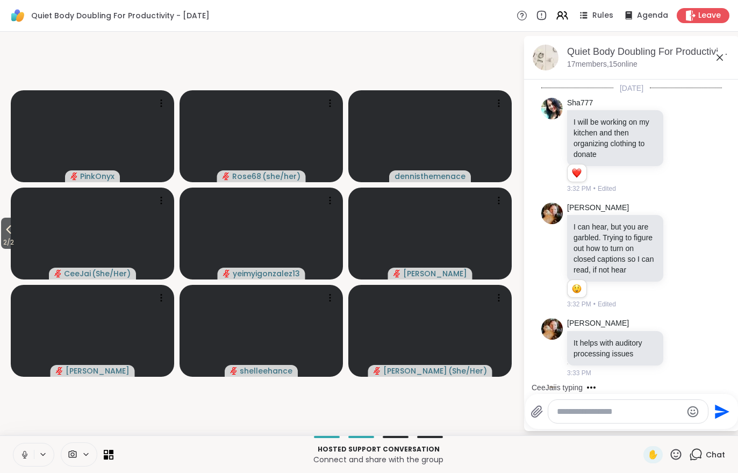
scroll to position [1515, 0]
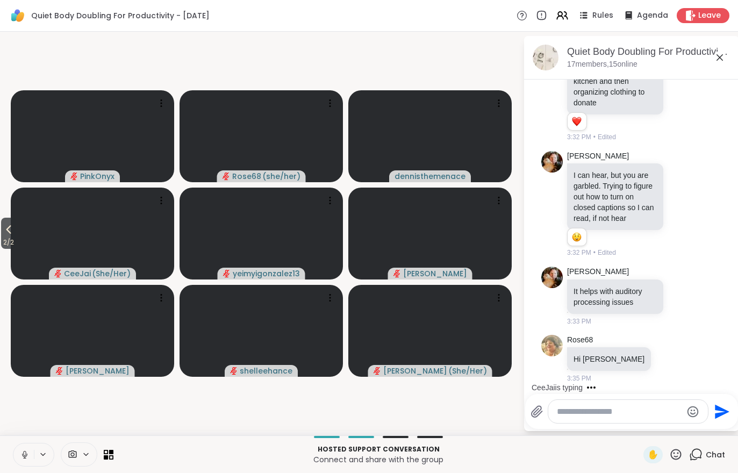
click at [2, 245] on span "2 / 2" at bounding box center [8, 242] width 15 height 13
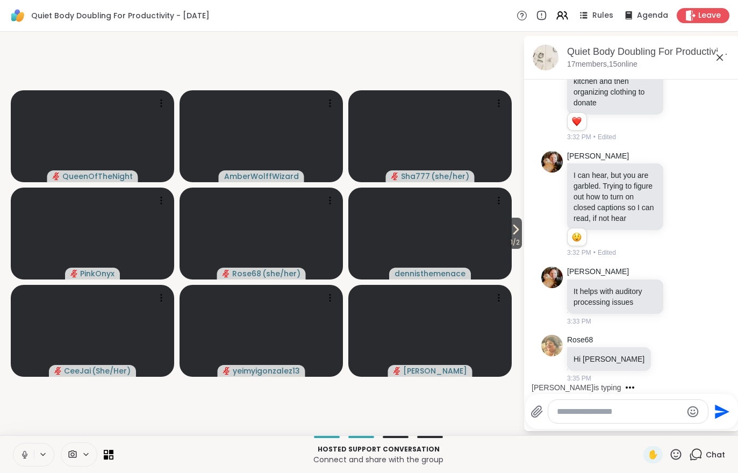
click at [515, 232] on icon at bounding box center [516, 229] width 4 height 9
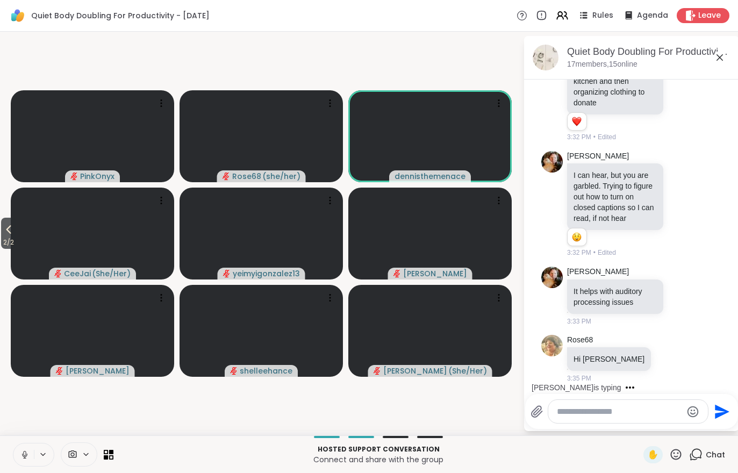
scroll to position [1593, 0]
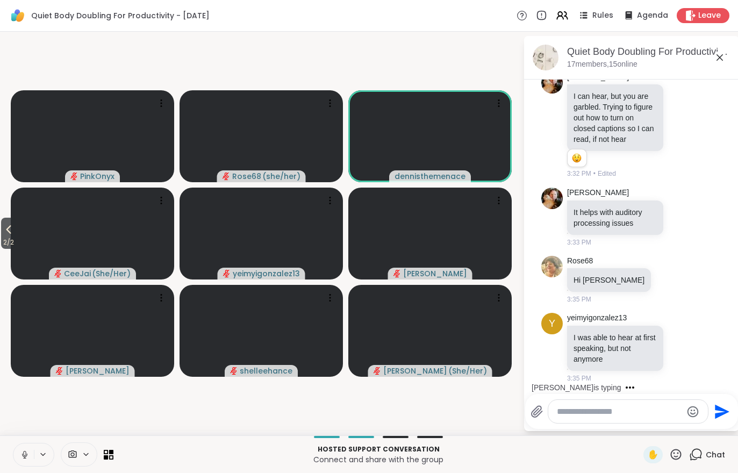
click at [5, 235] on icon at bounding box center [8, 229] width 13 height 13
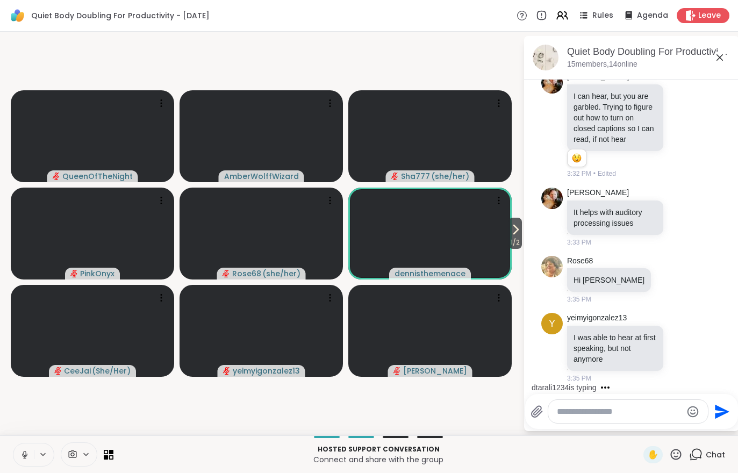
scroll to position [1650, 0]
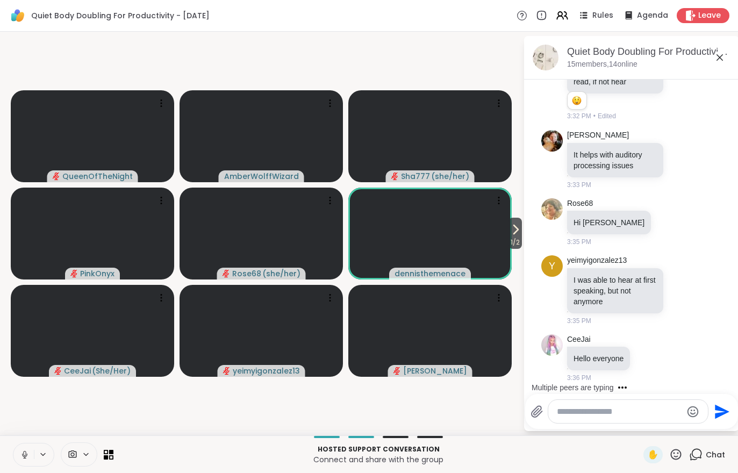
click at [461, 228] on video at bounding box center [429, 234] width 163 height 92
click at [422, 228] on h4 "View Profile" at bounding box center [424, 228] width 45 height 11
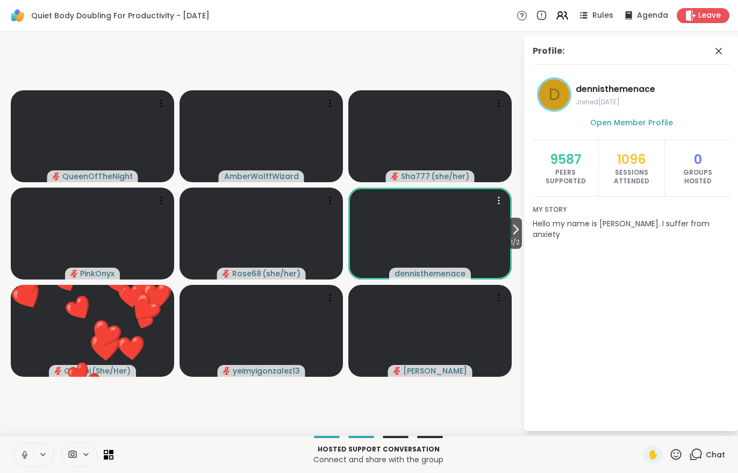
click at [519, 233] on icon at bounding box center [515, 229] width 13 height 13
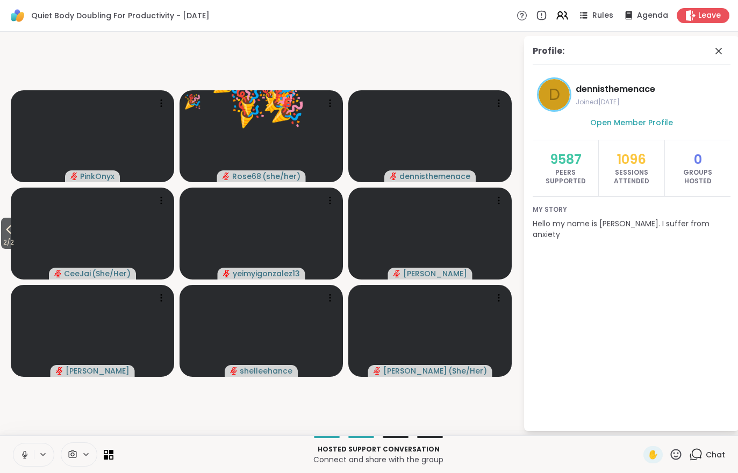
click at [704, 452] on div "Chat" at bounding box center [707, 454] width 36 height 17
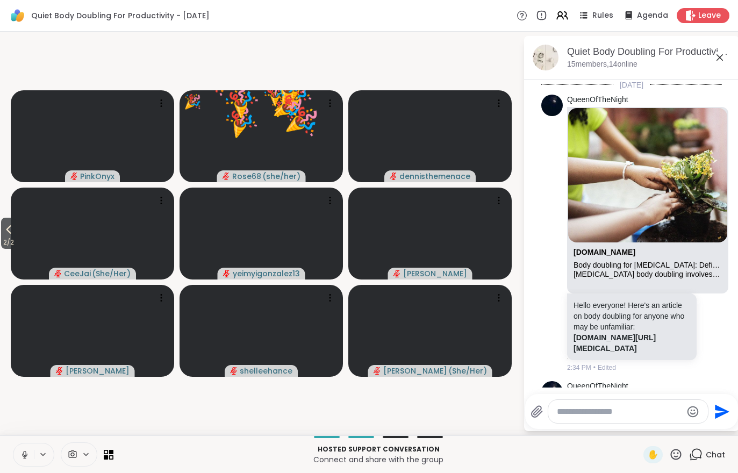
scroll to position [1654, 0]
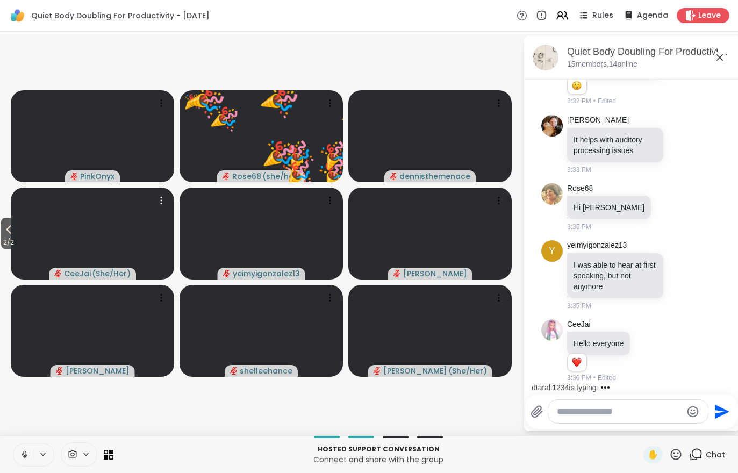
click at [20, 233] on video at bounding box center [92, 234] width 163 height 92
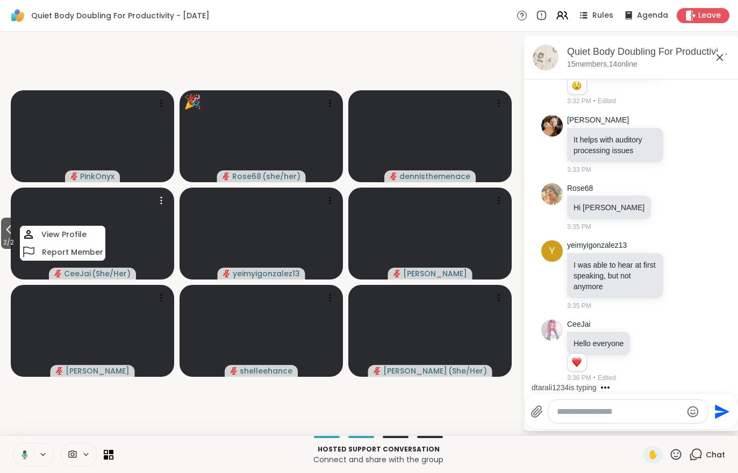
click at [291, 414] on video-player-container "2 / 2 PinkOnyx 🎉 Rose68 ( she/her ) 🎉 🎉 🎉 🎉 🎉 🎉 🎉 🎉 🎉 🎉 🎉 🎉 🎉 🎉 🎉 🎉 🎉 🎉 🎉 🎉 🎉 🎉…" at bounding box center [261, 233] width 510 height 395
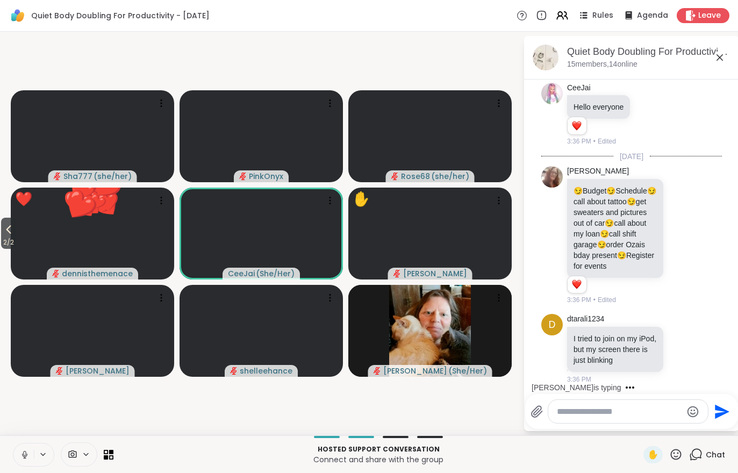
scroll to position [1969, 0]
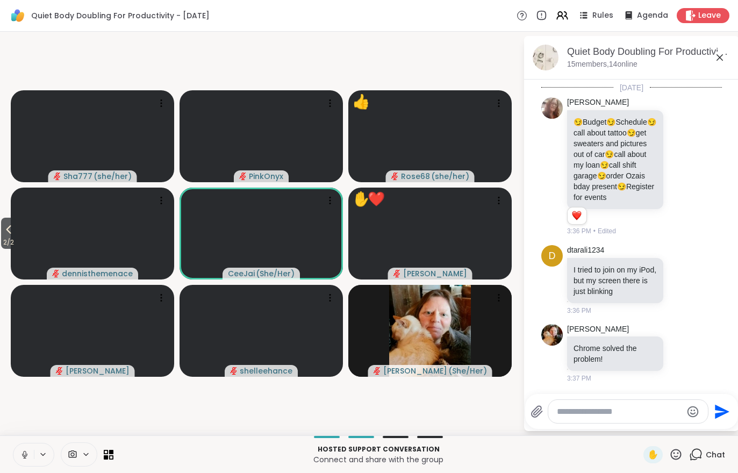
click at [16, 243] on span "2 / 2" at bounding box center [8, 242] width 15 height 13
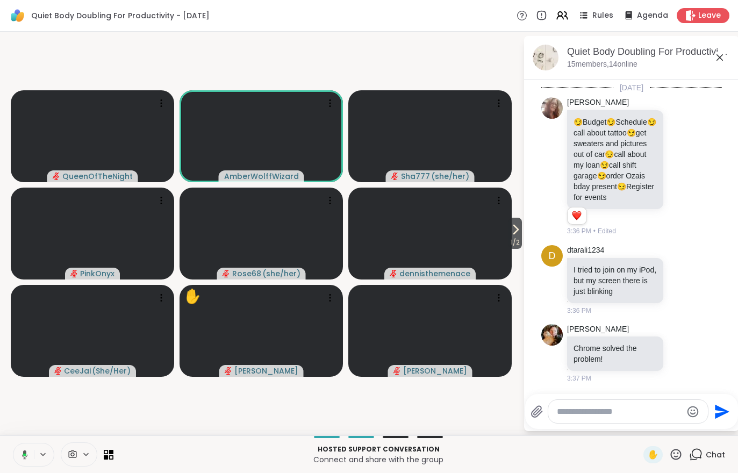
scroll to position [1984, 0]
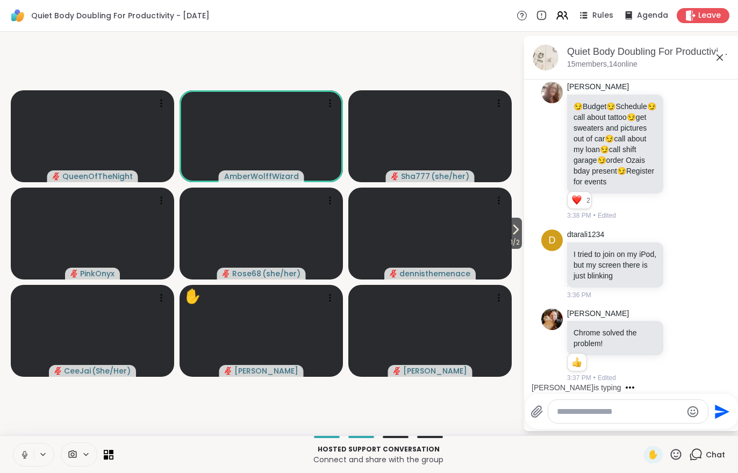
click at [512, 246] on span "1 / 2" at bounding box center [515, 242] width 13 height 13
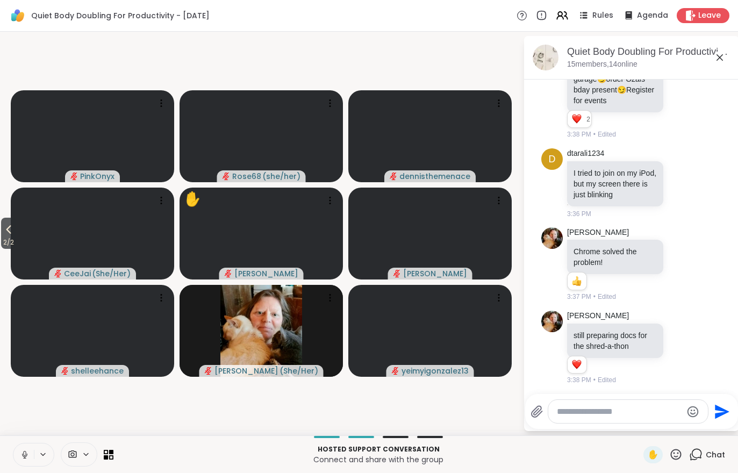
scroll to position [2067, 0]
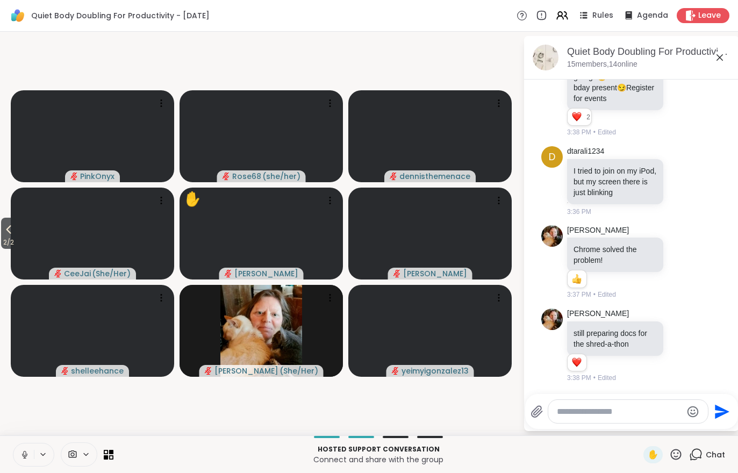
click at [15, 225] on icon at bounding box center [8, 229] width 13 height 13
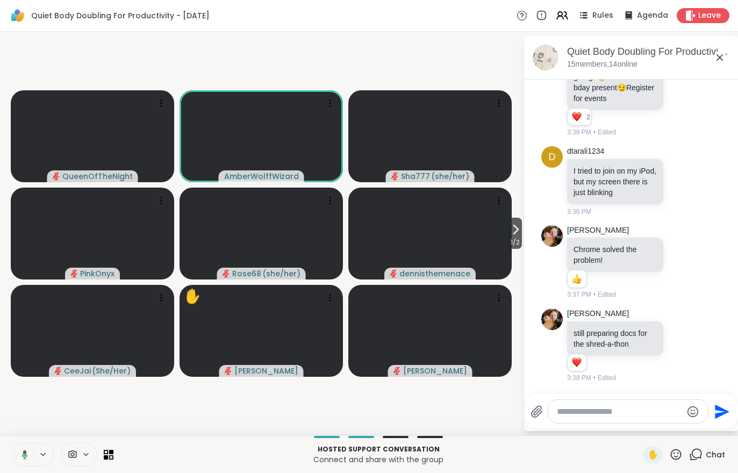
click at [511, 231] on icon at bounding box center [515, 229] width 13 height 13
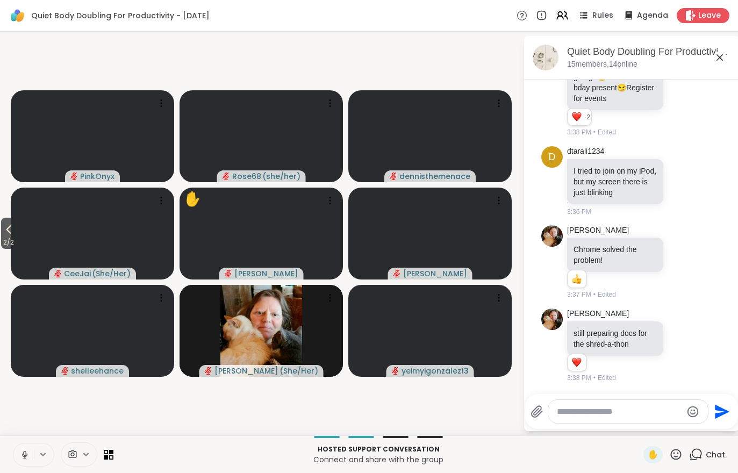
click at [13, 458] on button at bounding box center [23, 455] width 20 height 23
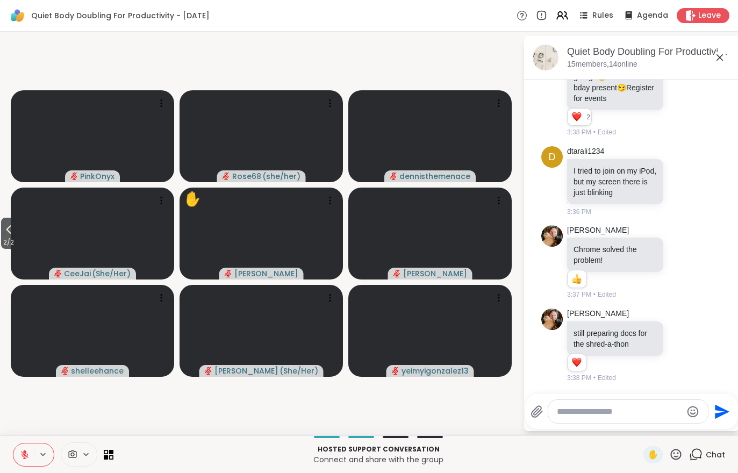
click at [3, 232] on icon at bounding box center [8, 229] width 13 height 13
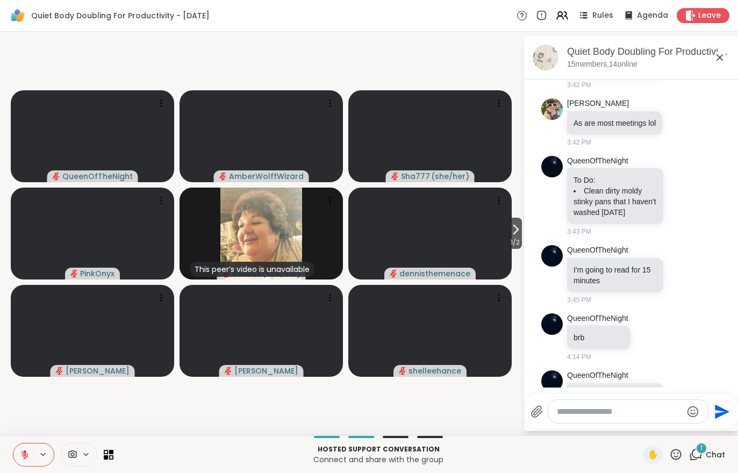
scroll to position [2567, 0]
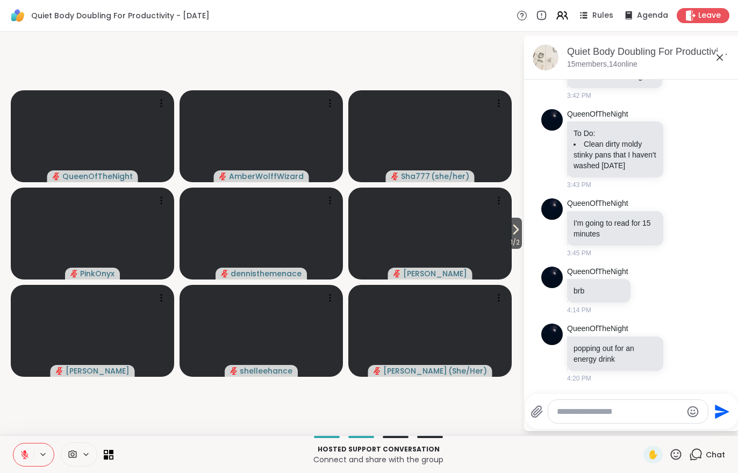
click at [699, 11] on span "Leave" at bounding box center [709, 15] width 23 height 11
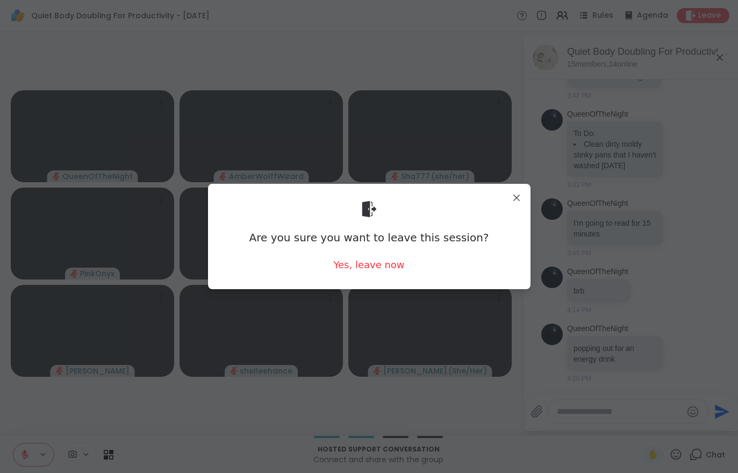
click at [374, 265] on div "Yes, leave now" at bounding box center [368, 264] width 71 height 13
